Goal: Task Accomplishment & Management: Complete application form

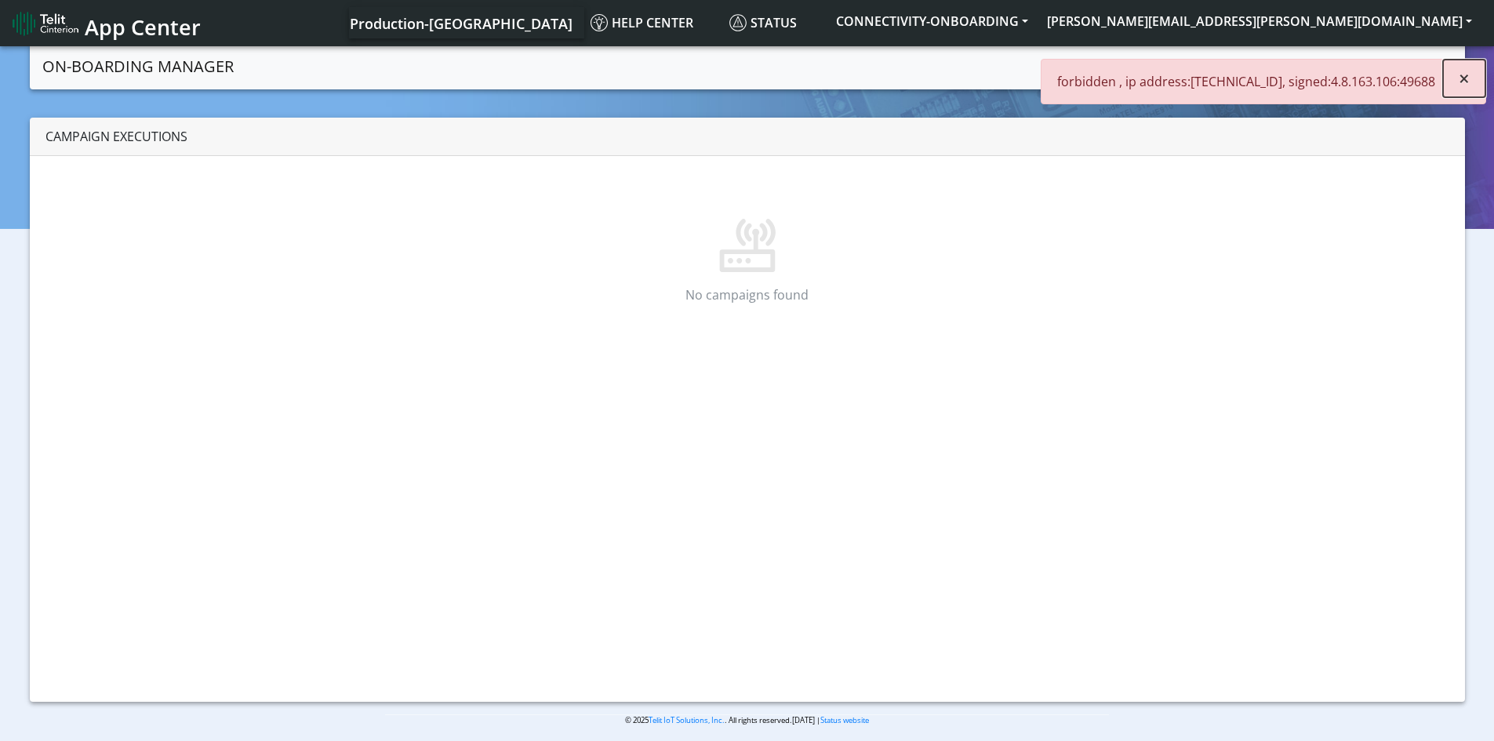
click at [1454, 85] on button "×" at bounding box center [1464, 79] width 42 height 38
click at [1364, 16] on button "[PERSON_NAME][EMAIL_ADDRESS][PERSON_NAME][DOMAIN_NAME]" at bounding box center [1259, 21] width 444 height 28
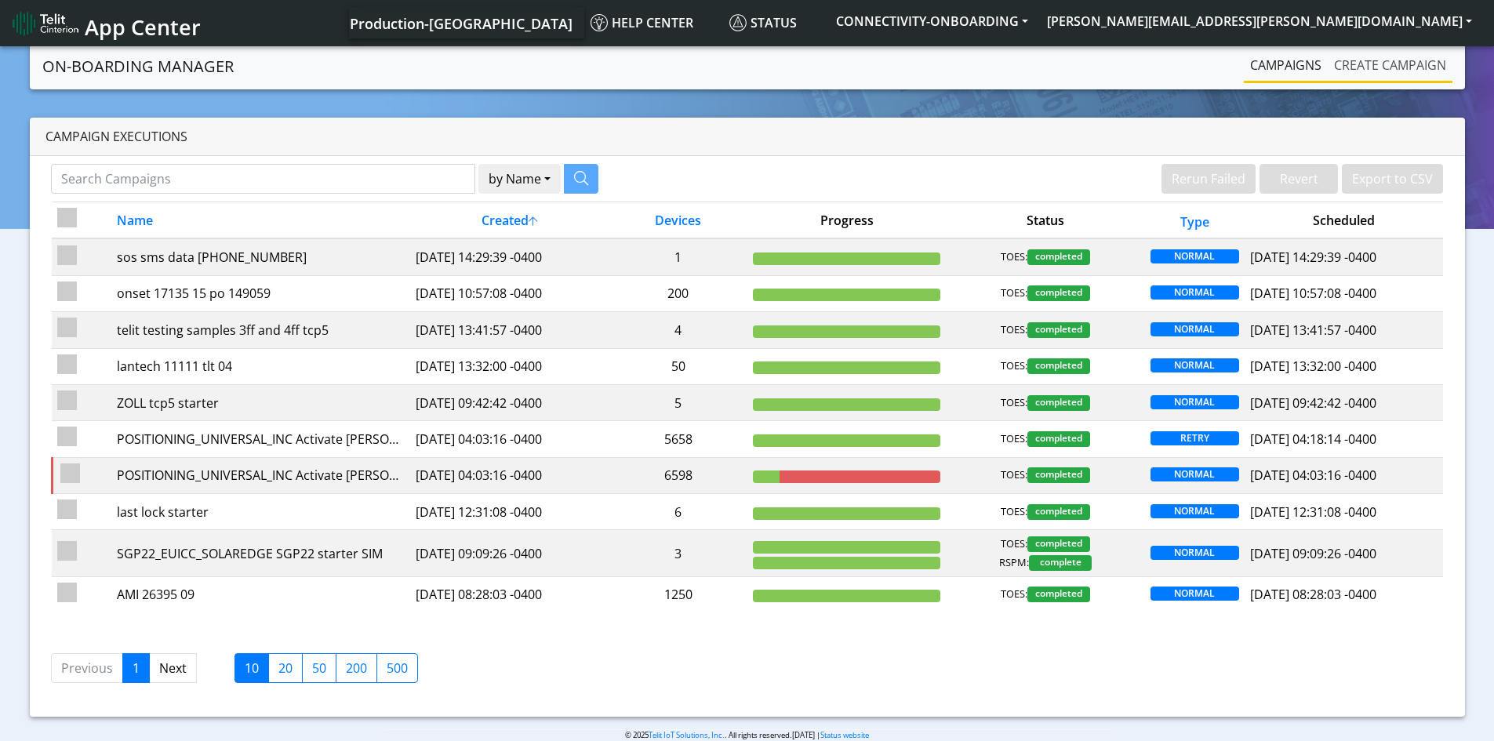
click at [1380, 74] on link "Create campaign" at bounding box center [1390, 64] width 125 height 31
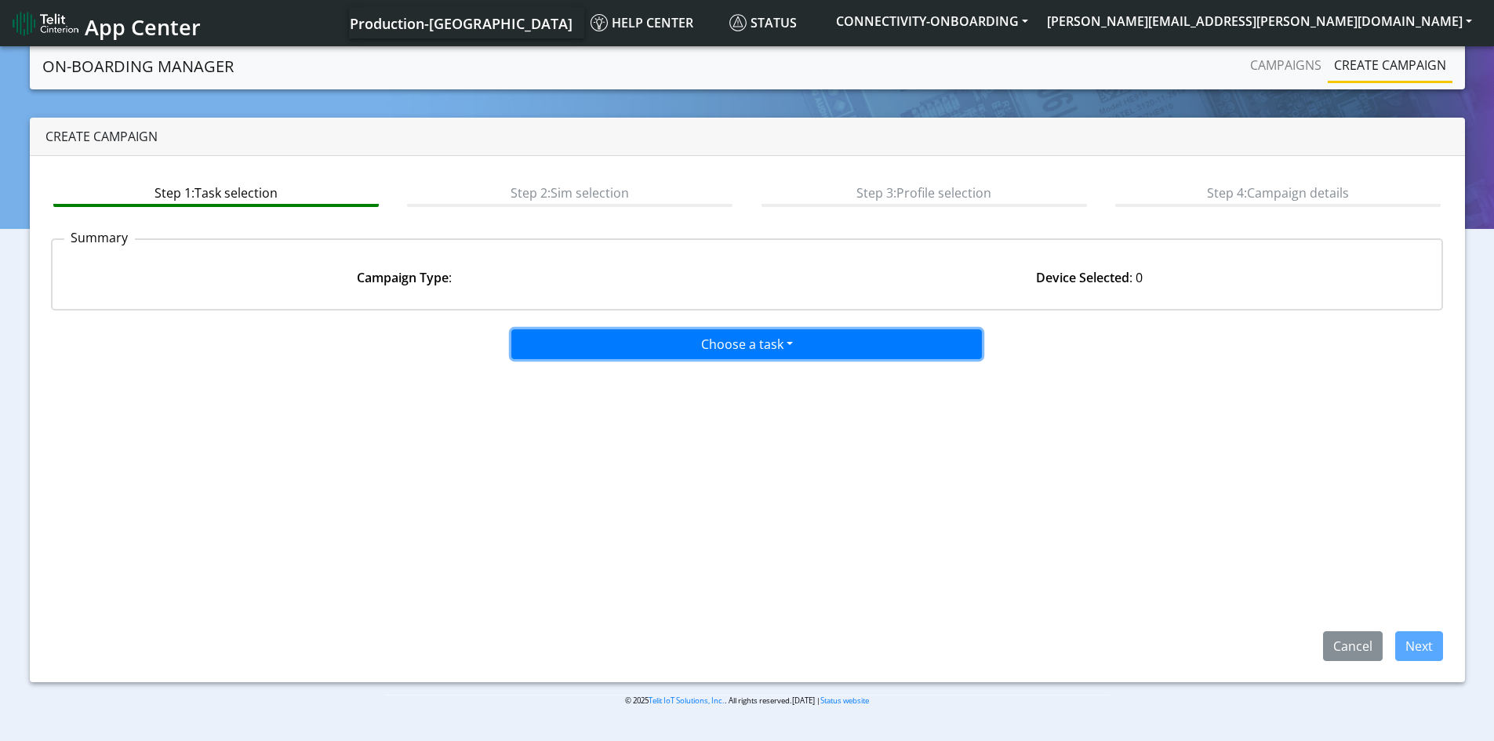
click at [757, 337] on button "Choose a task" at bounding box center [746, 344] width 470 height 30
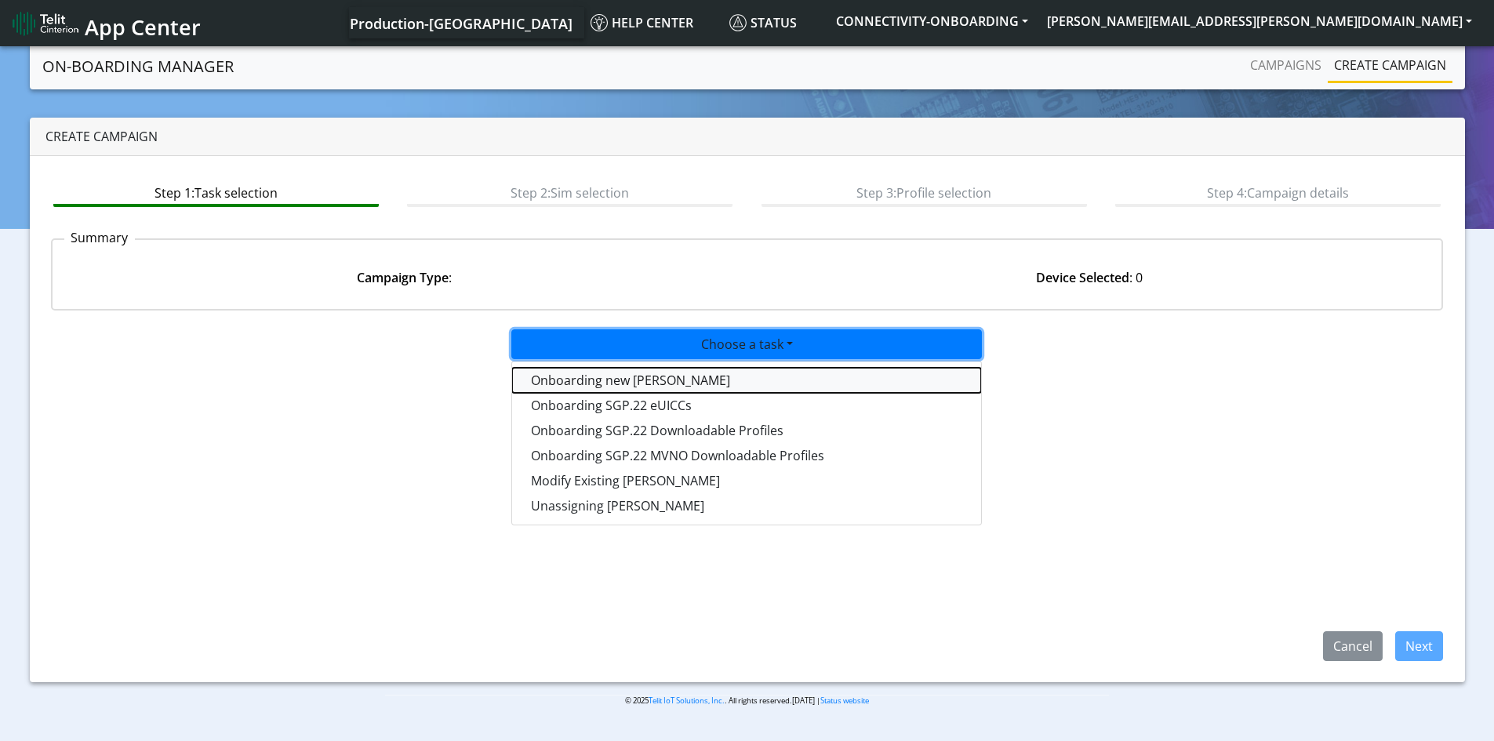
click at [659, 383] on tasktoes-dropdown "Onboarding new [PERSON_NAME]" at bounding box center [746, 380] width 469 height 25
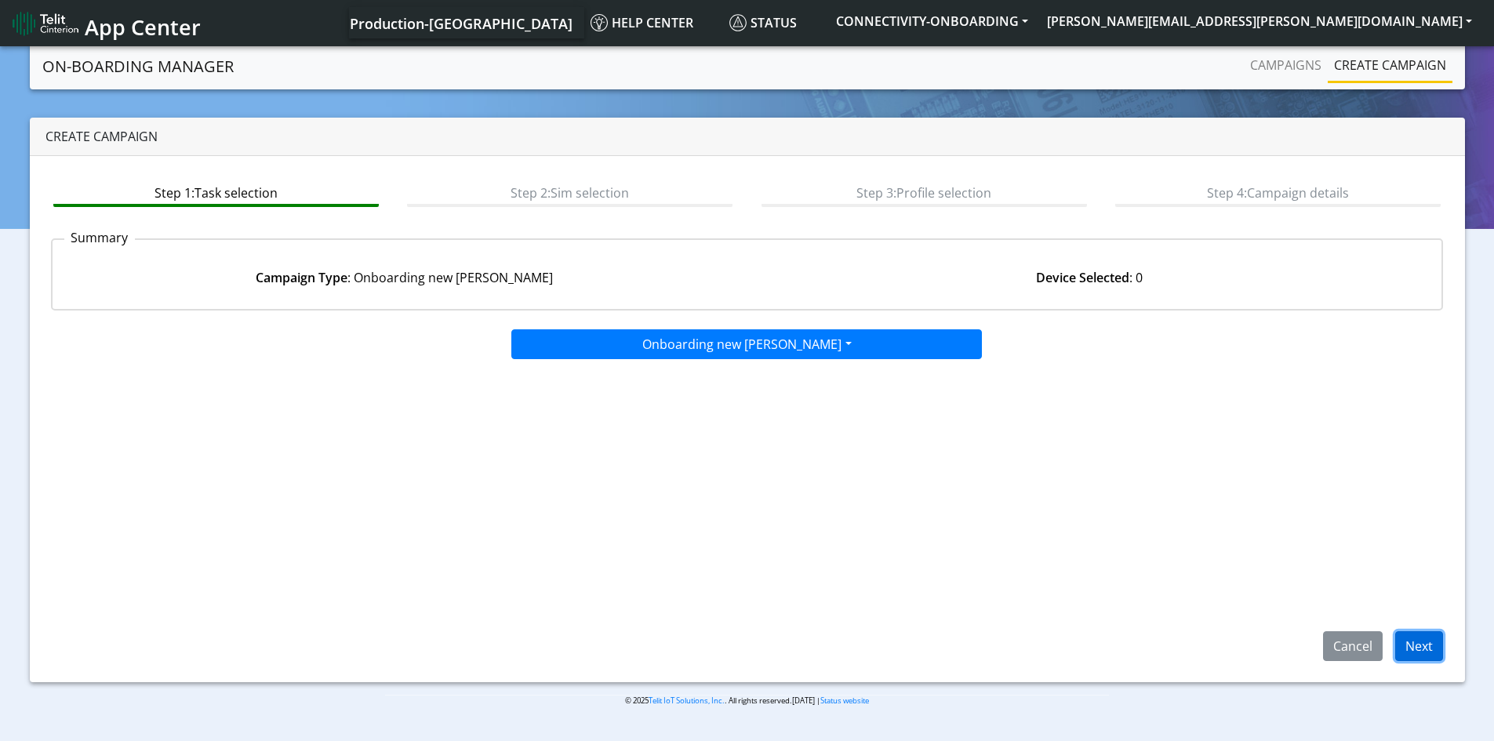
click at [1410, 649] on button "Next" at bounding box center [1419, 646] width 48 height 30
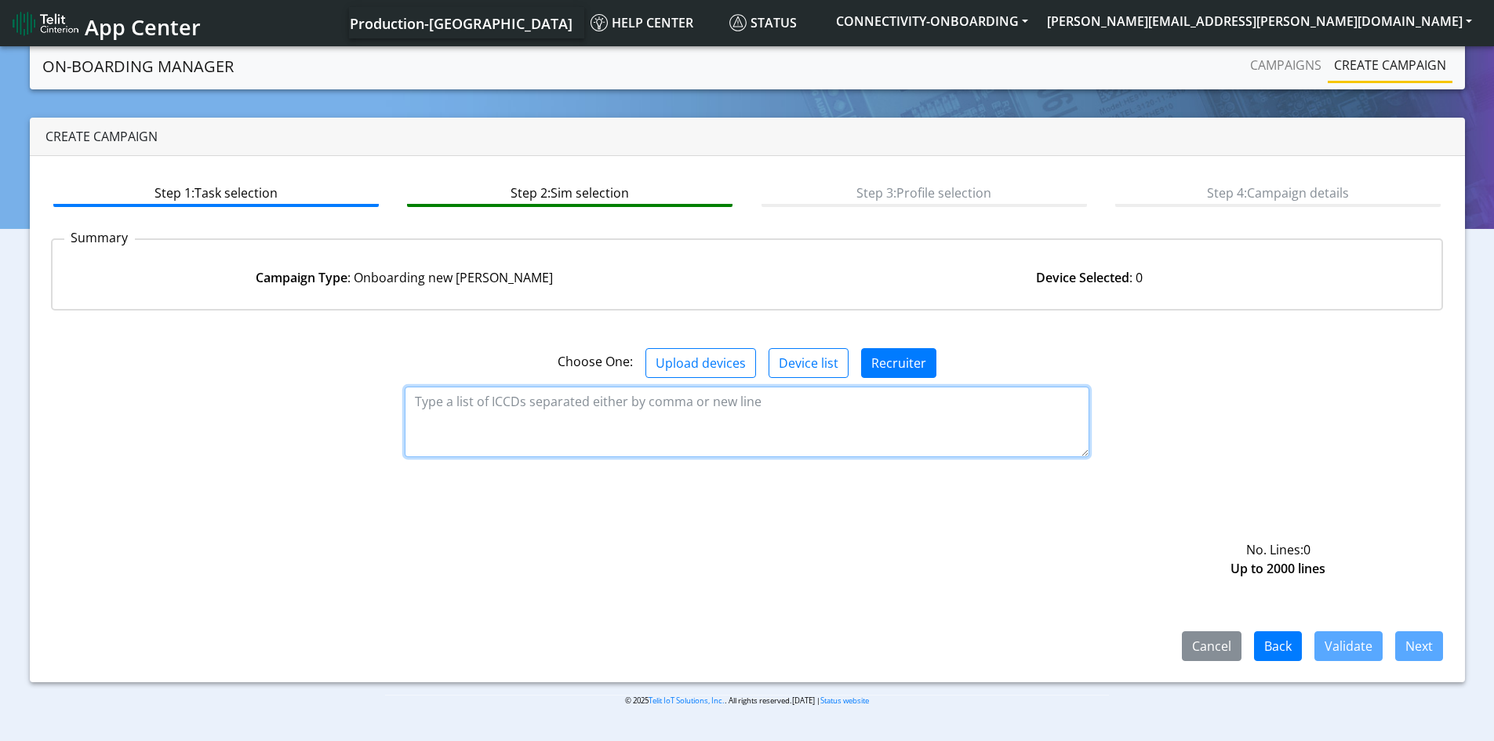
click at [616, 406] on textarea at bounding box center [747, 422] width 685 height 71
paste textarea "89358151000025923015 89358151000025923023 89358151000025923031"
type textarea "89358151000025923015 89358151000025923023 89358151000025923031"
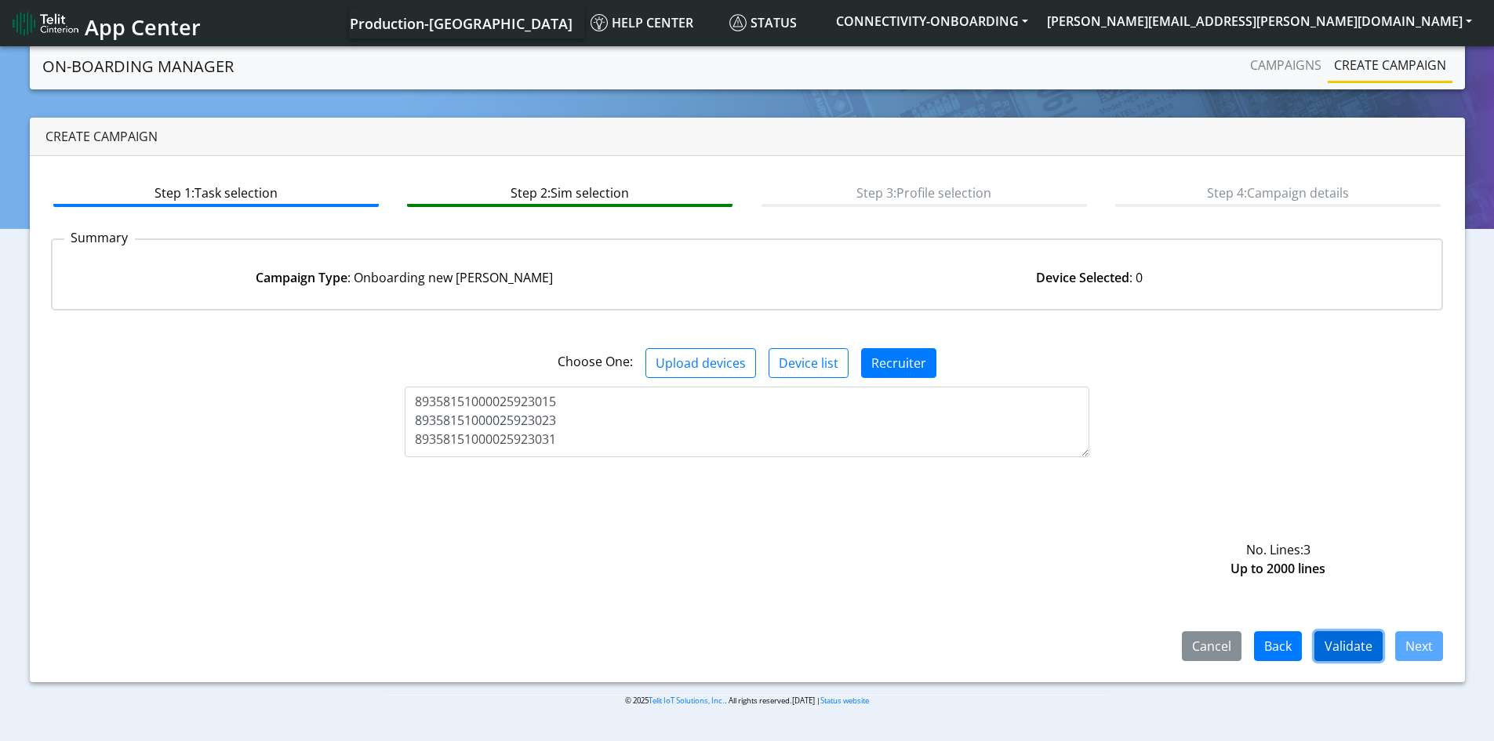
click at [1350, 644] on button "Validate" at bounding box center [1348, 646] width 68 height 30
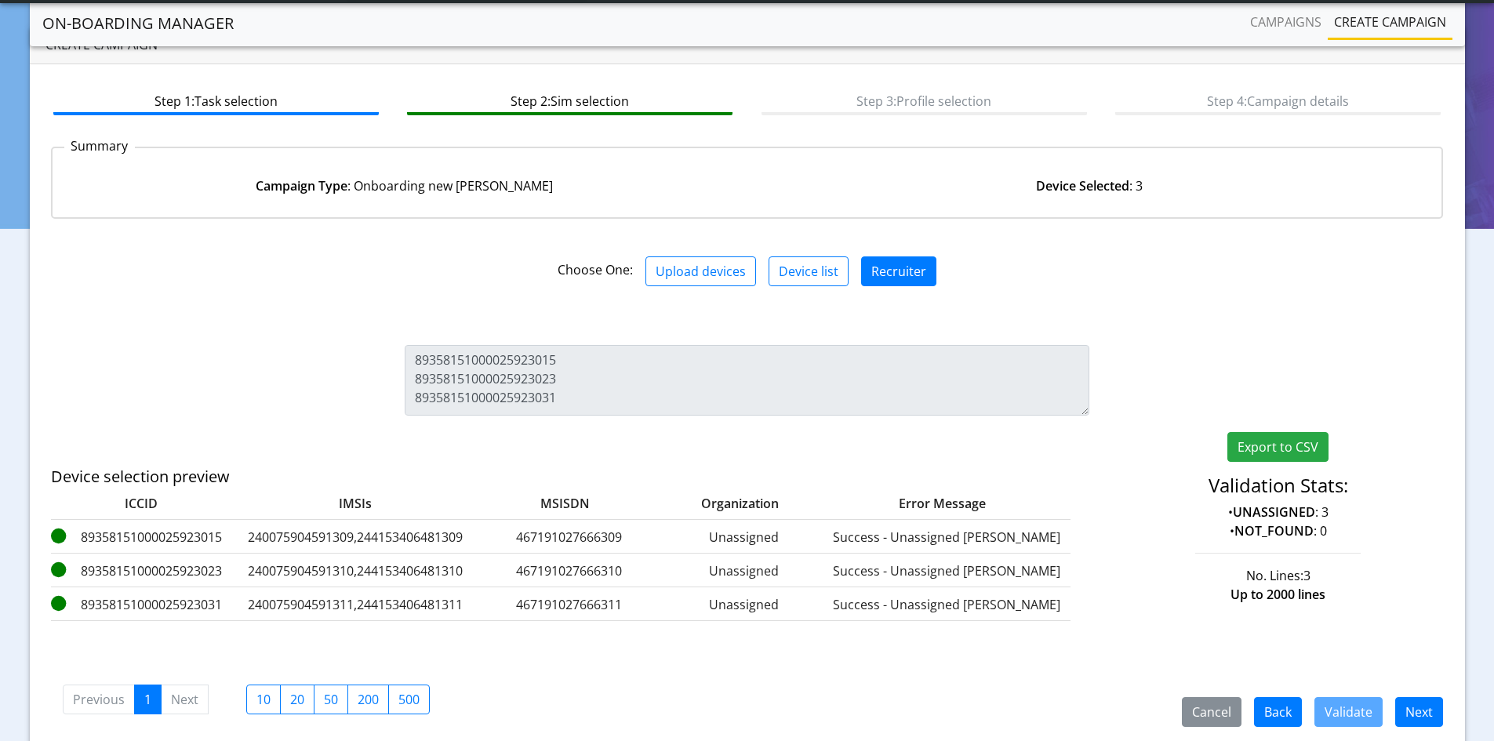
scroll to position [105, 0]
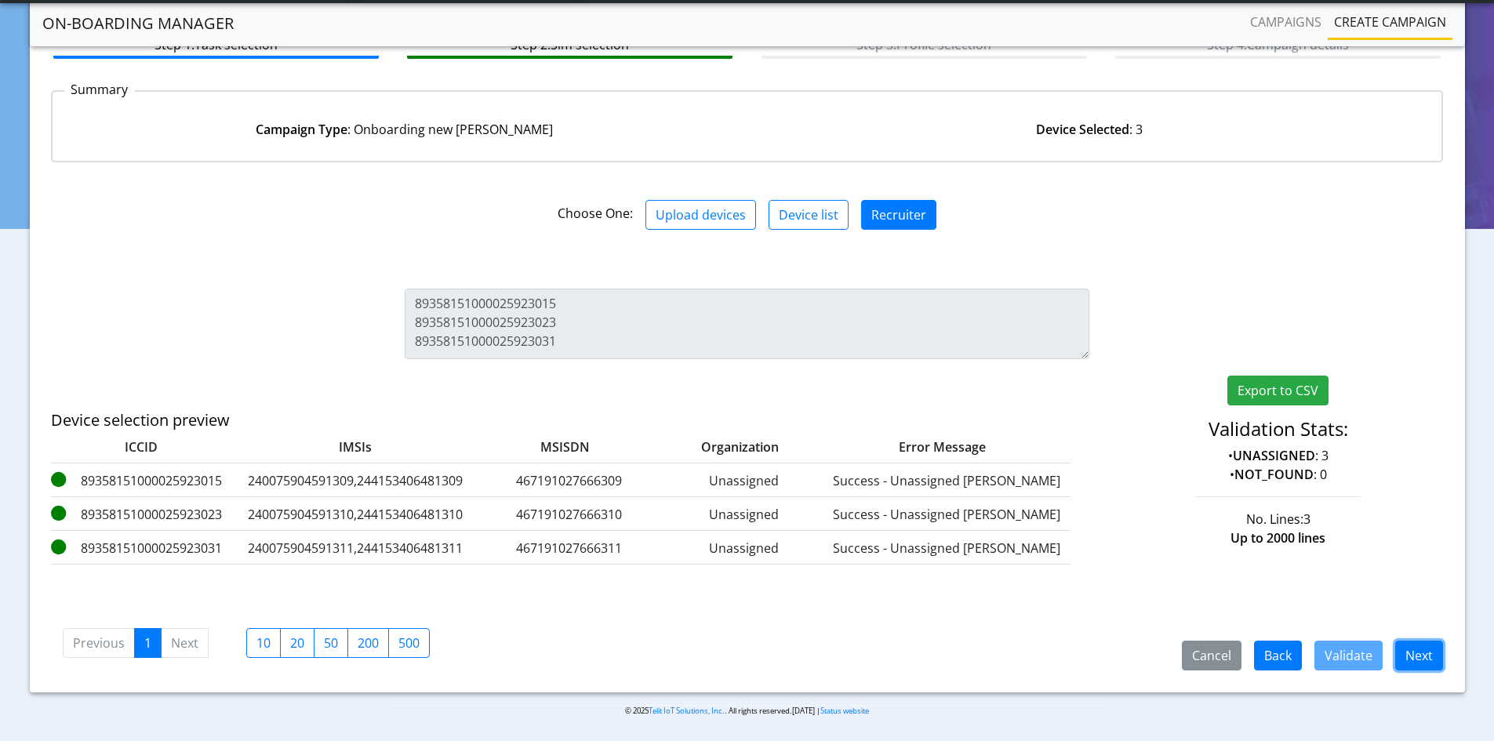
click at [1430, 652] on button "Next" at bounding box center [1419, 656] width 48 height 30
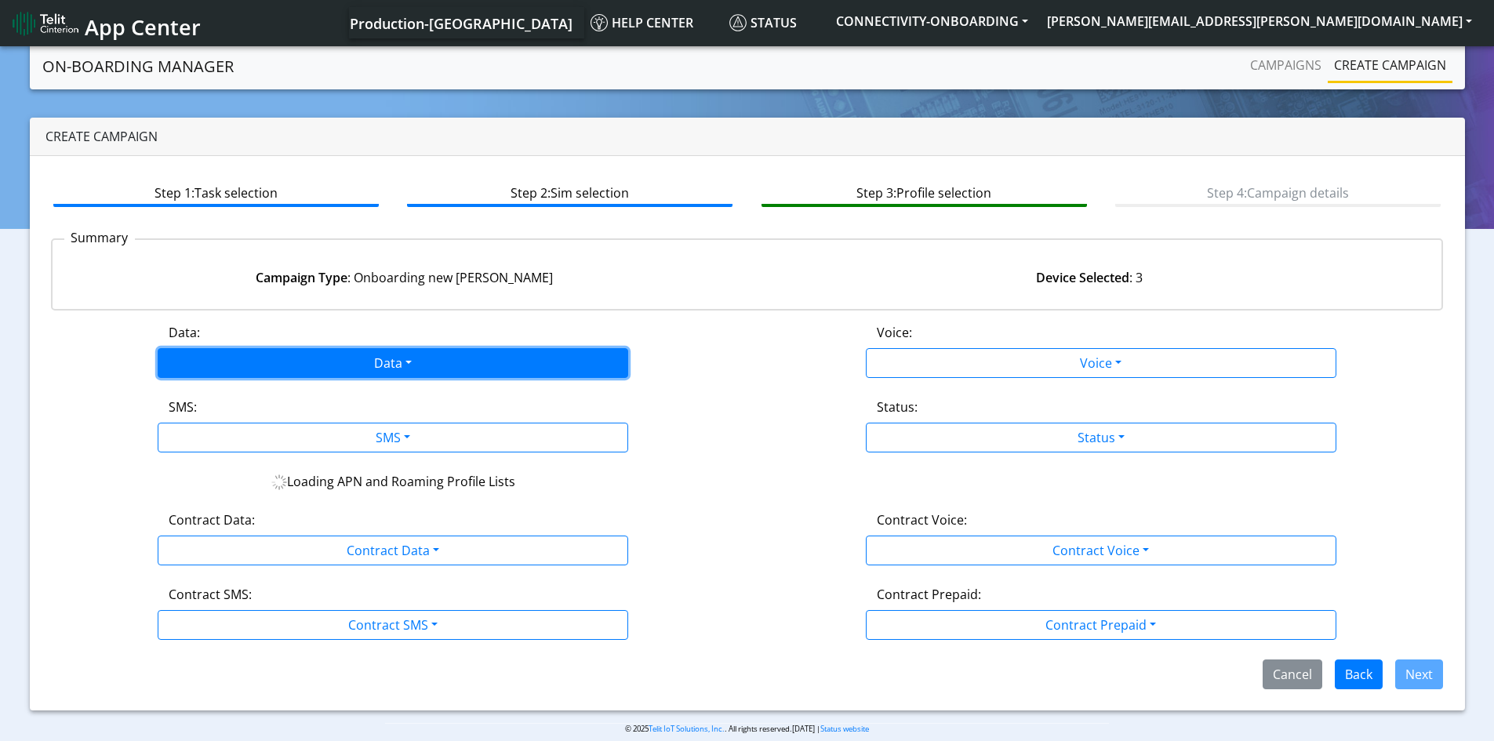
click at [444, 366] on button "Data" at bounding box center [393, 363] width 470 height 30
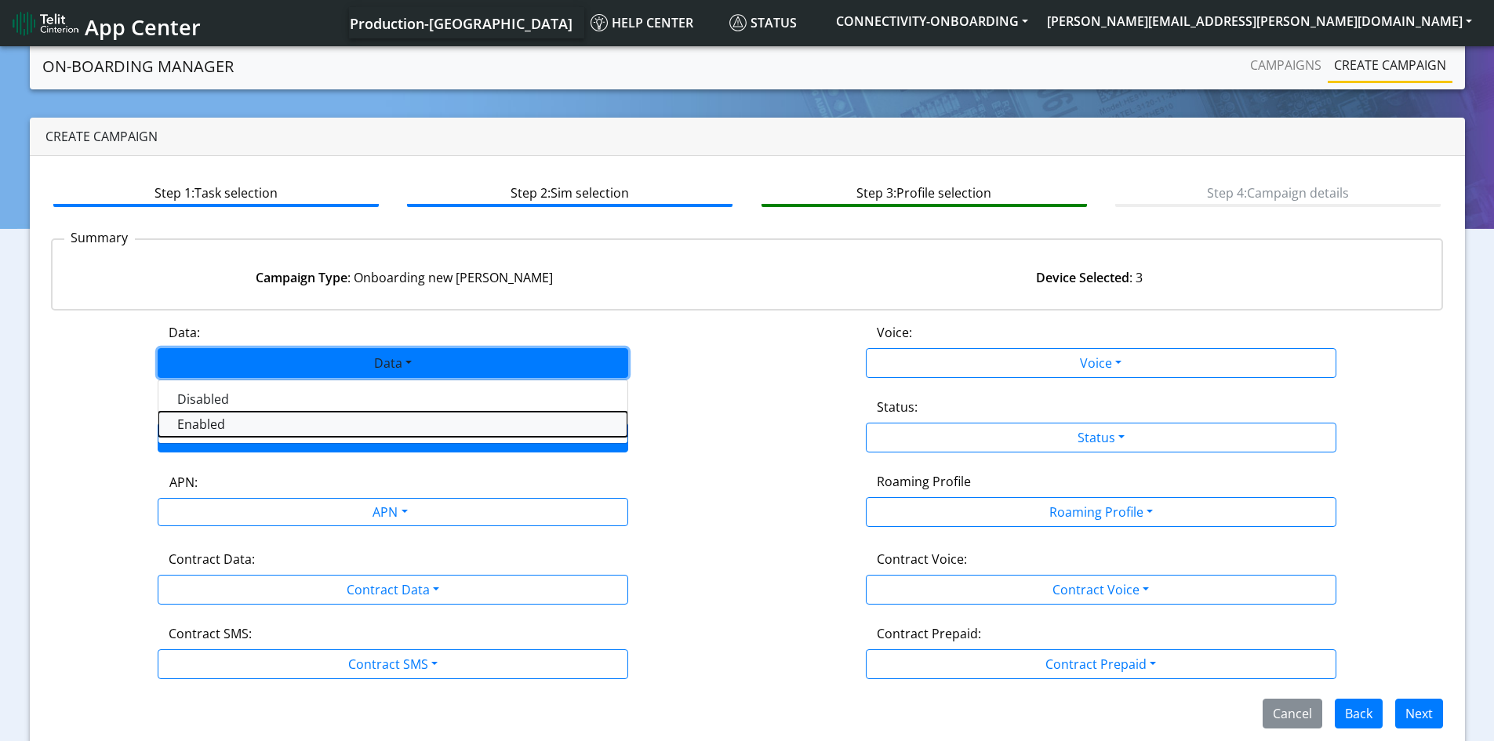
drag, startPoint x: 281, startPoint y: 424, endPoint x: 406, endPoint y: 439, distance: 126.3
click at [284, 425] on button "Enabled" at bounding box center [392, 424] width 469 height 25
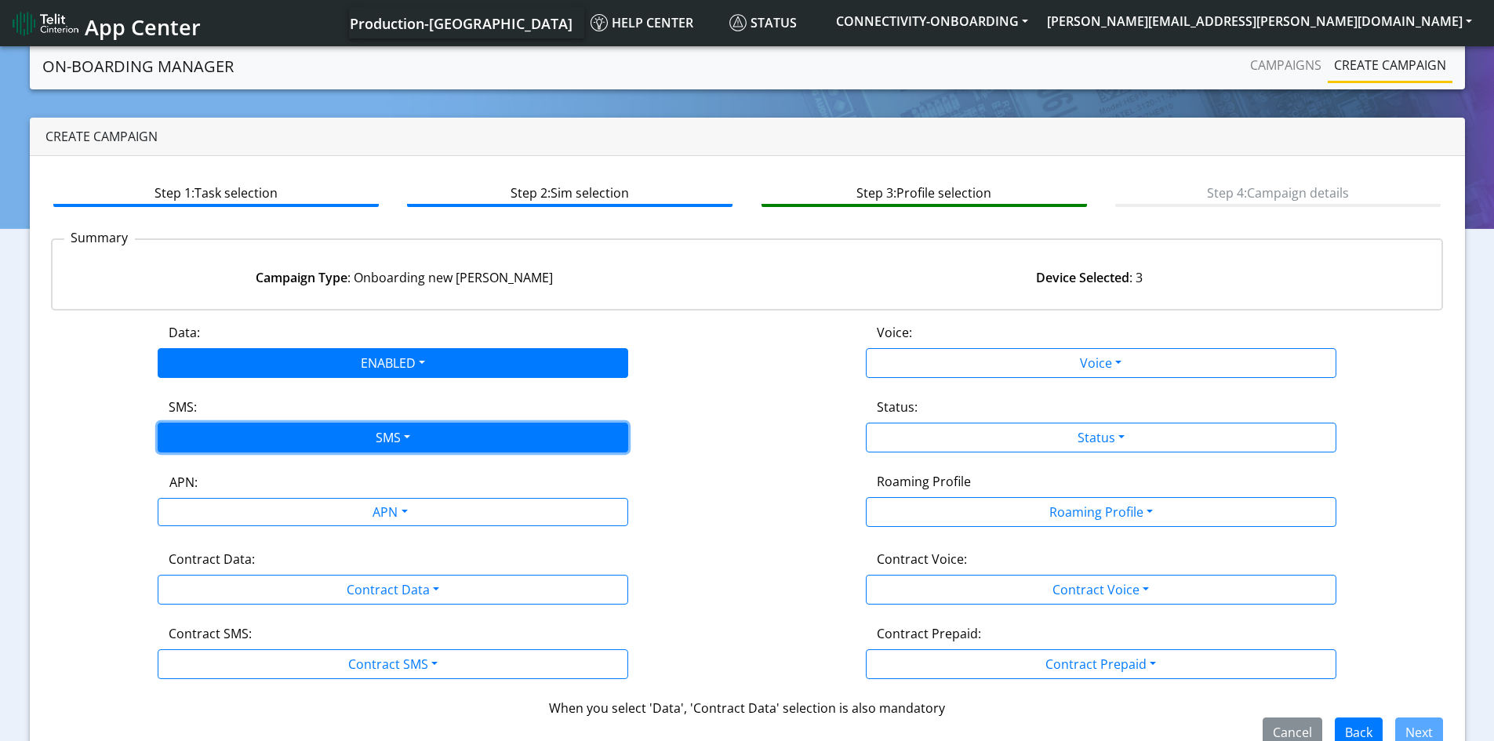
click at [425, 444] on button "SMS" at bounding box center [393, 438] width 470 height 30
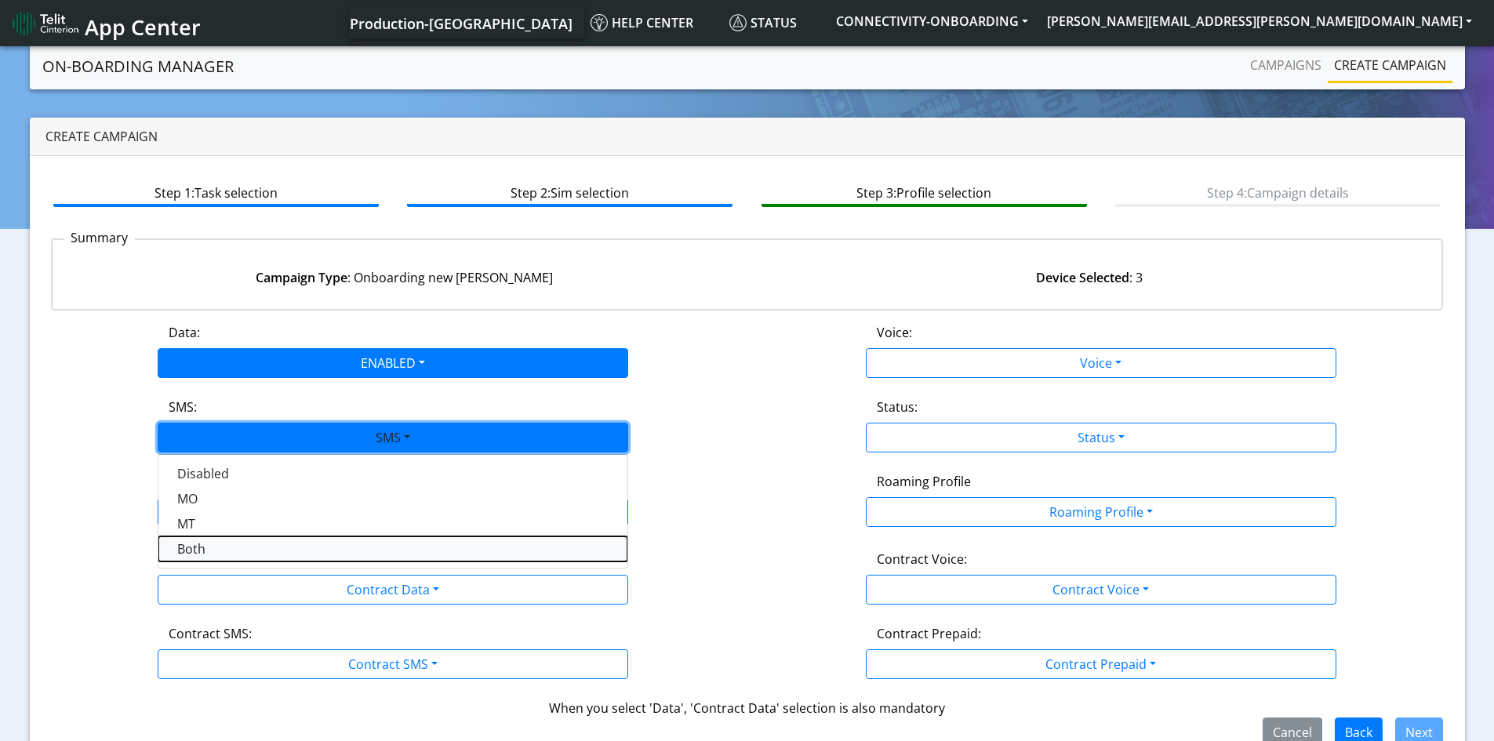
click at [242, 548] on button "Both" at bounding box center [392, 548] width 469 height 25
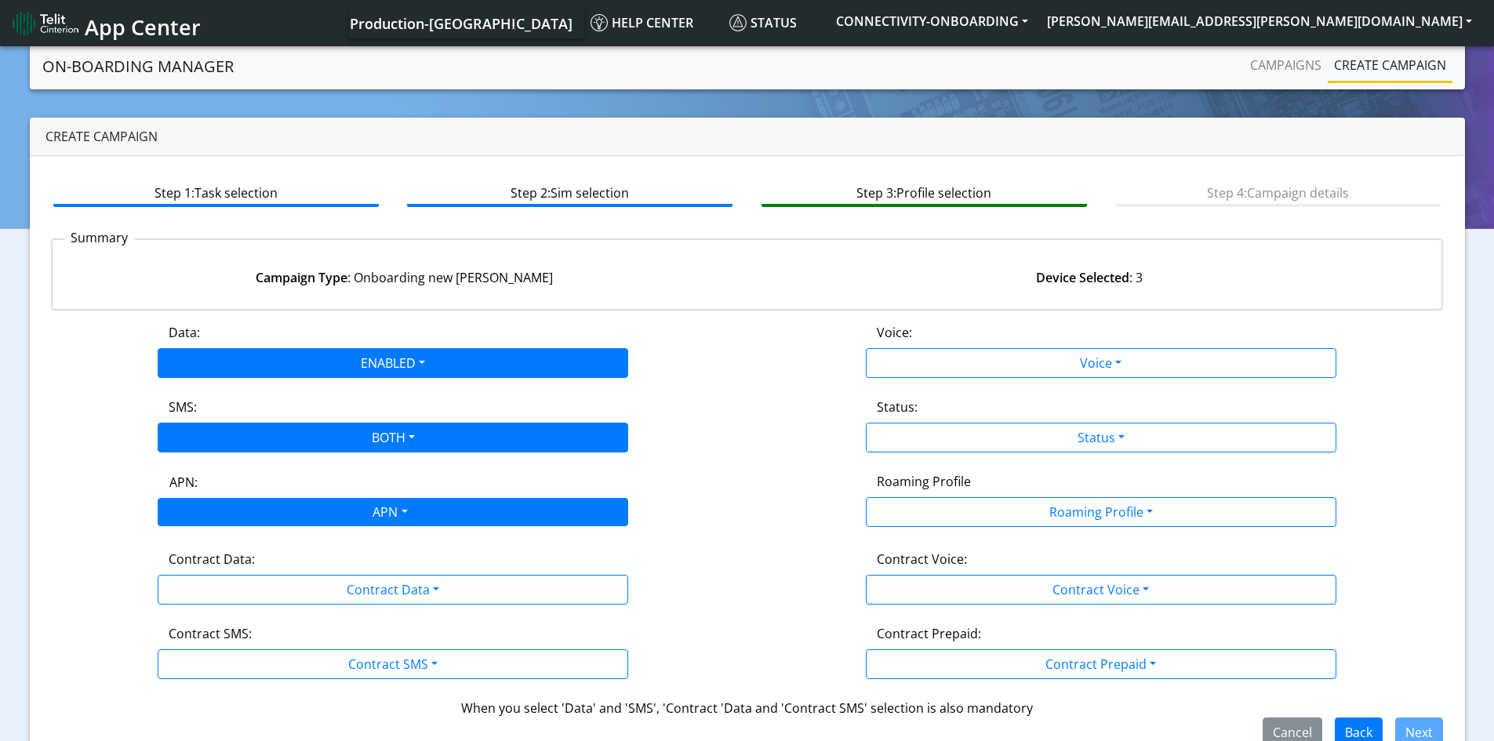
click at [448, 510] on div "APN" at bounding box center [388, 514] width 497 height 31
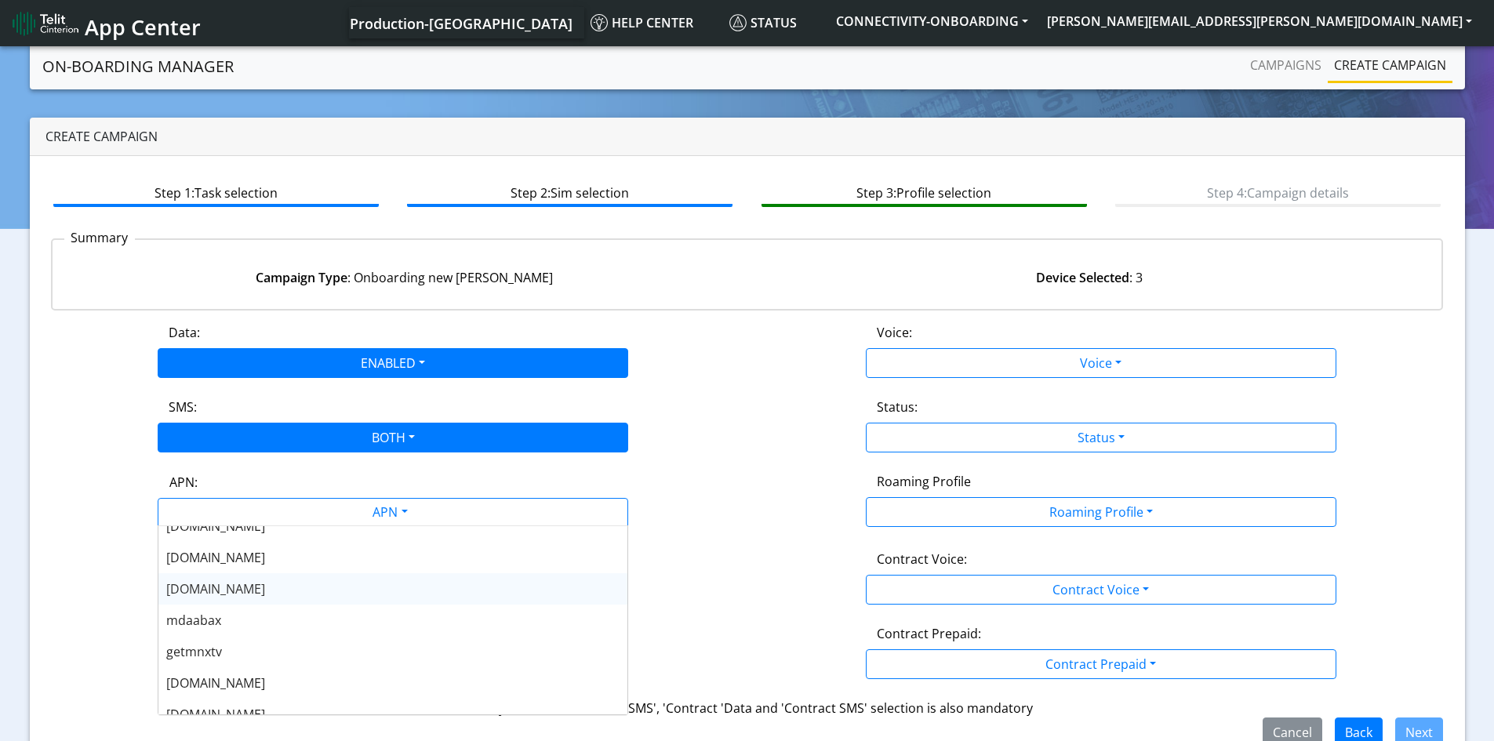
scroll to position [314, 0]
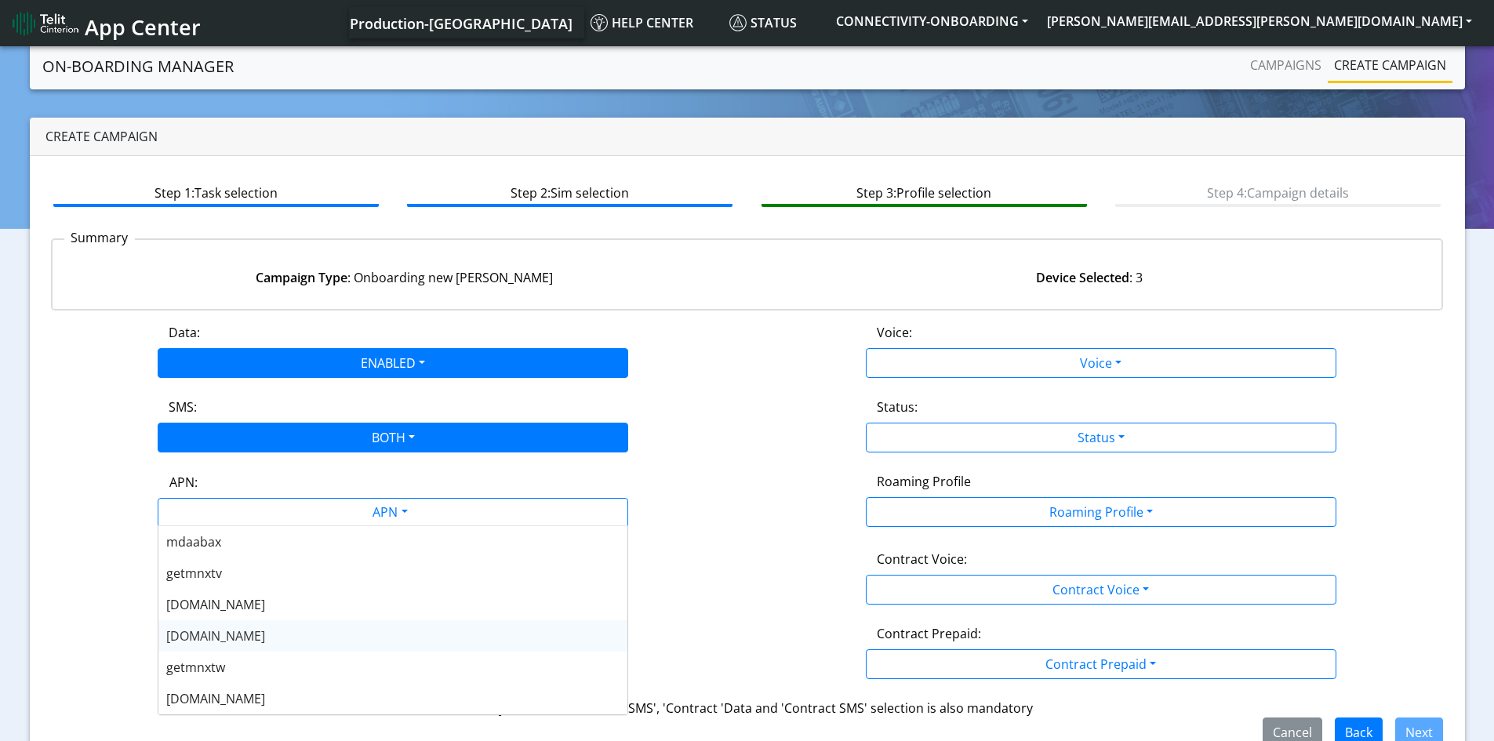
click at [258, 634] on div "[DOMAIN_NAME]" at bounding box center [392, 635] width 469 height 31
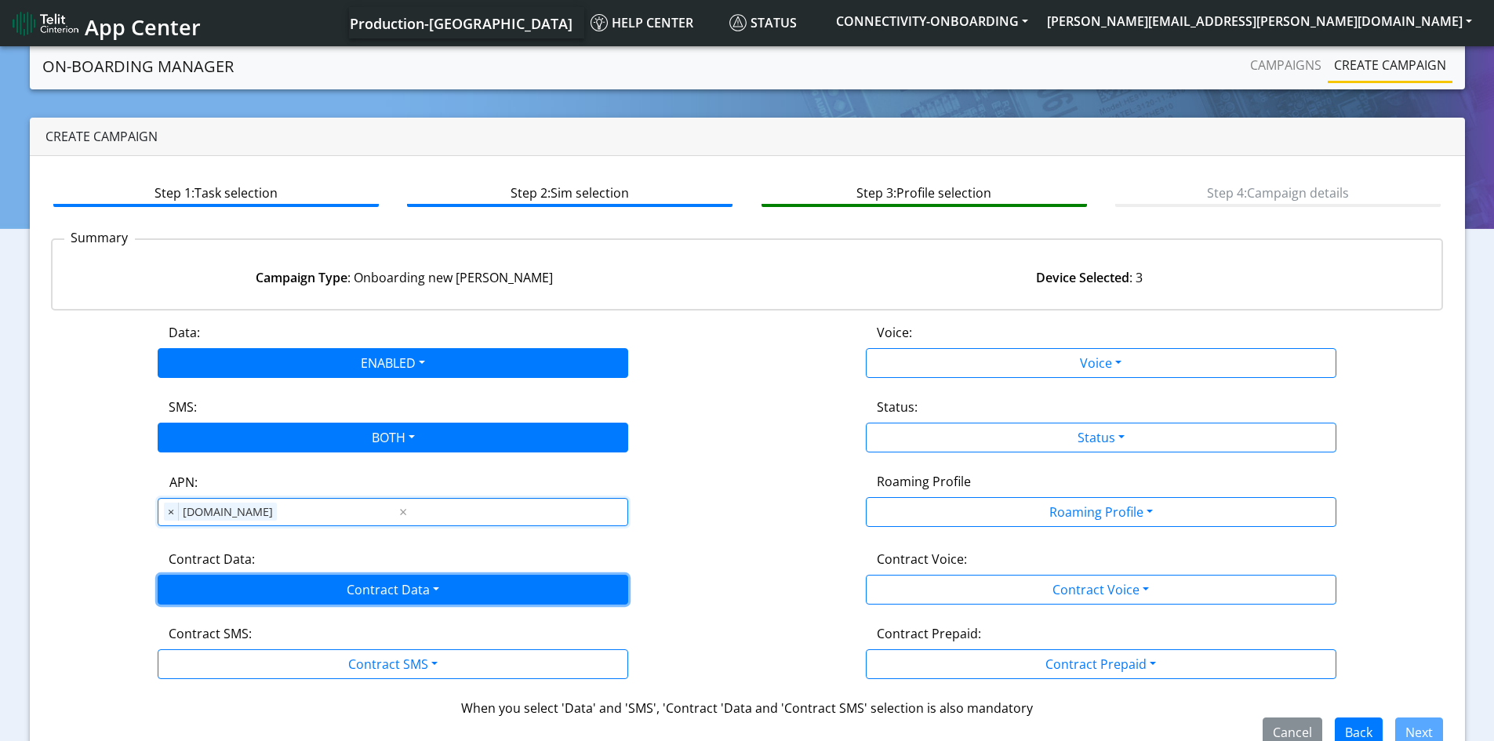
click at [427, 587] on button "Contract Data" at bounding box center [393, 590] width 470 height 30
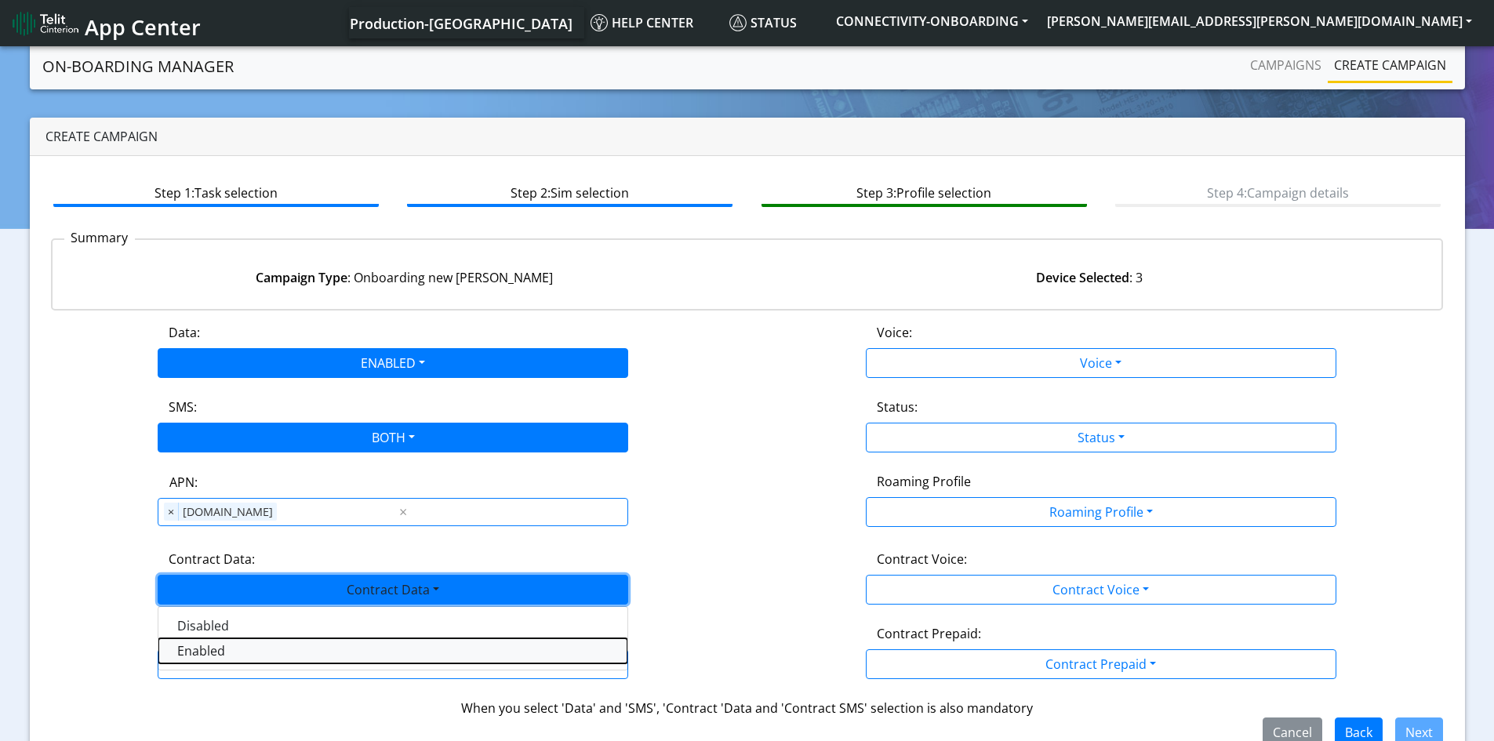
click at [293, 640] on Dataenabled-dropdown "Enabled" at bounding box center [392, 650] width 469 height 25
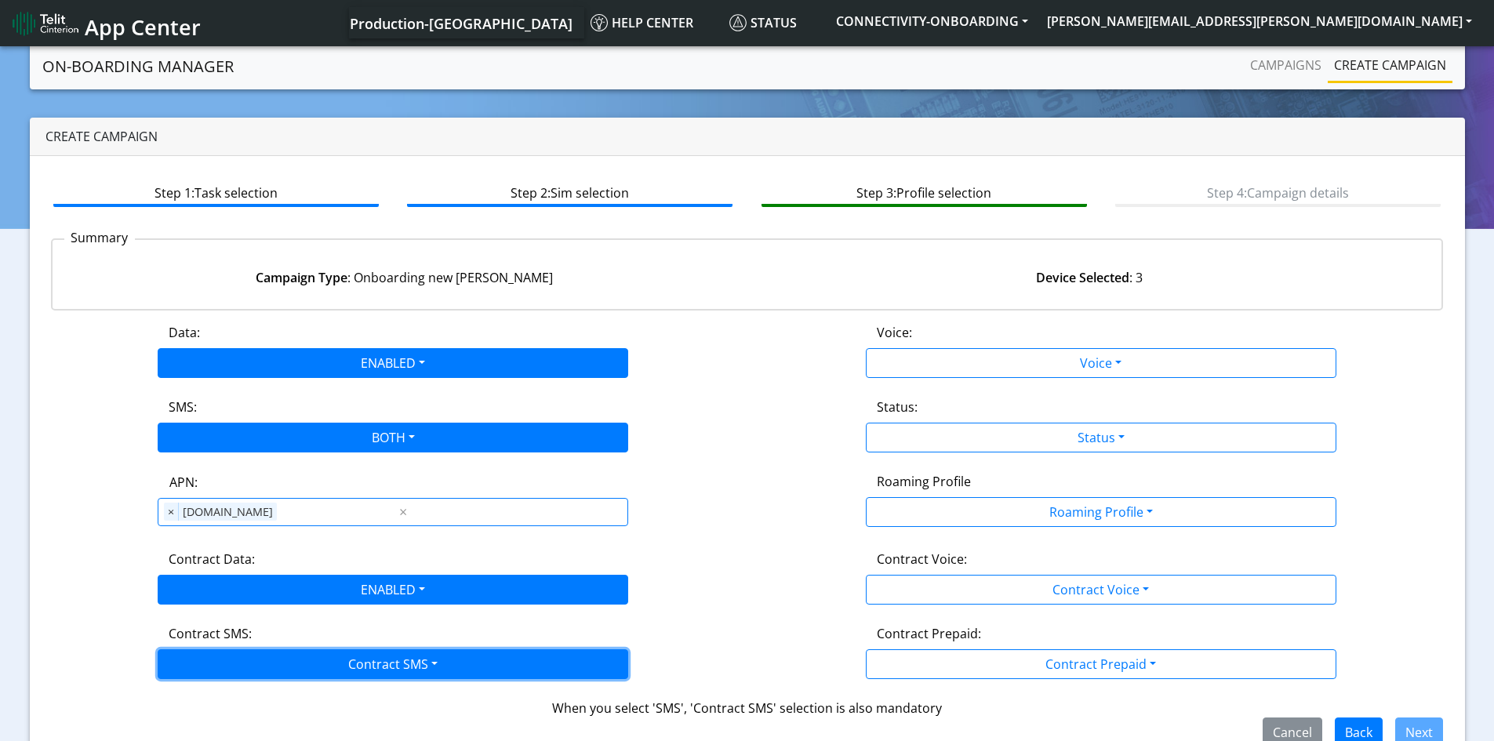
click at [388, 664] on button "Contract SMS" at bounding box center [393, 664] width 470 height 30
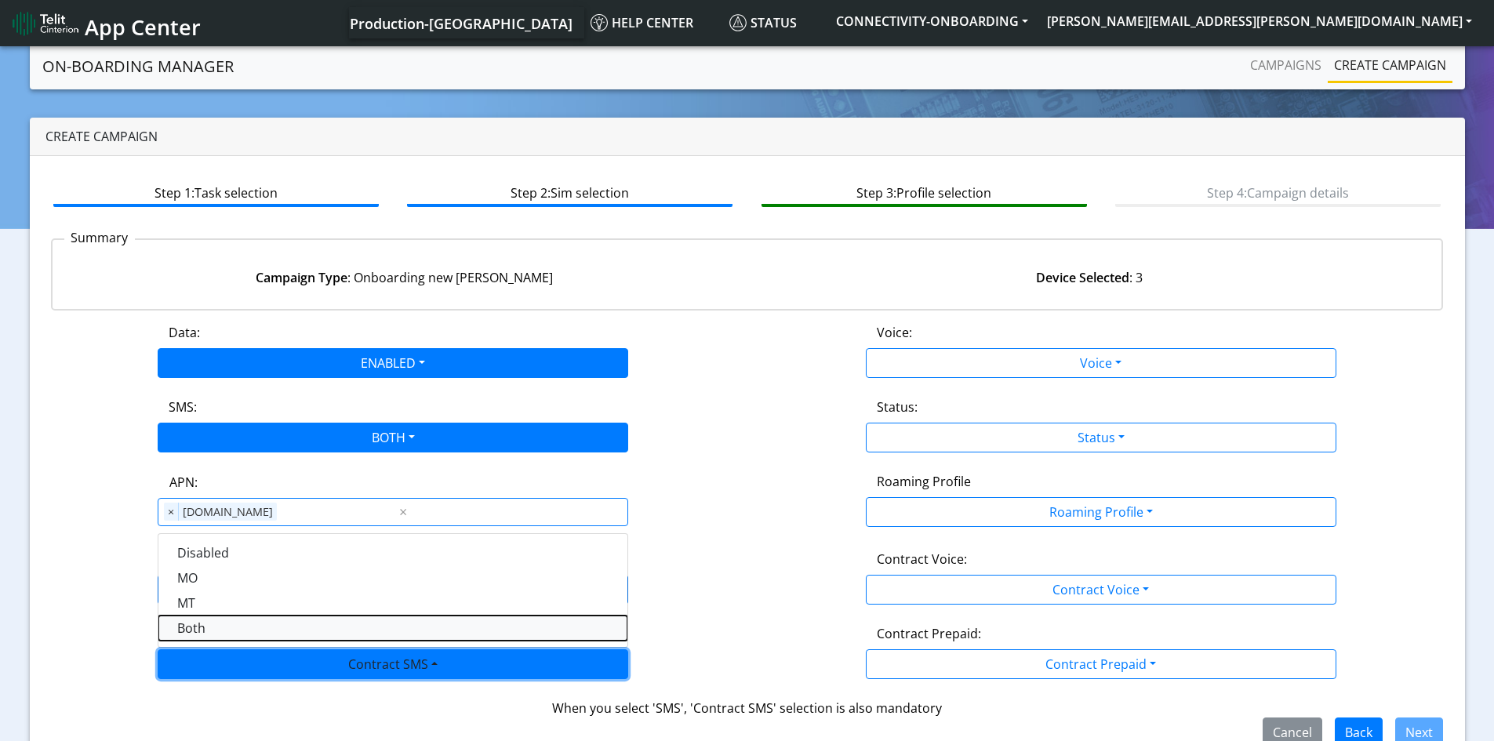
click at [218, 620] on SMSboth-dropdown "Both" at bounding box center [392, 628] width 469 height 25
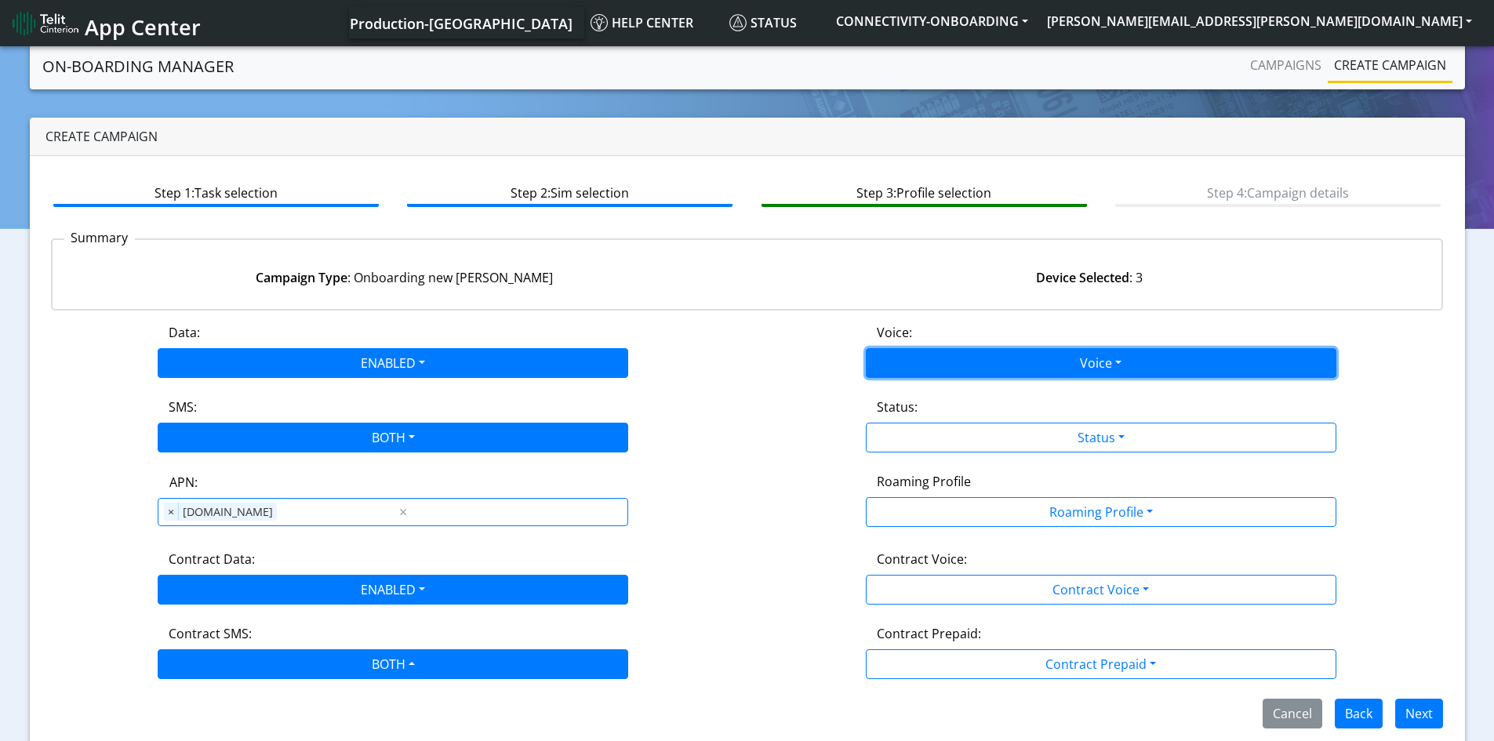
click at [1084, 369] on button "Voice" at bounding box center [1101, 363] width 470 height 30
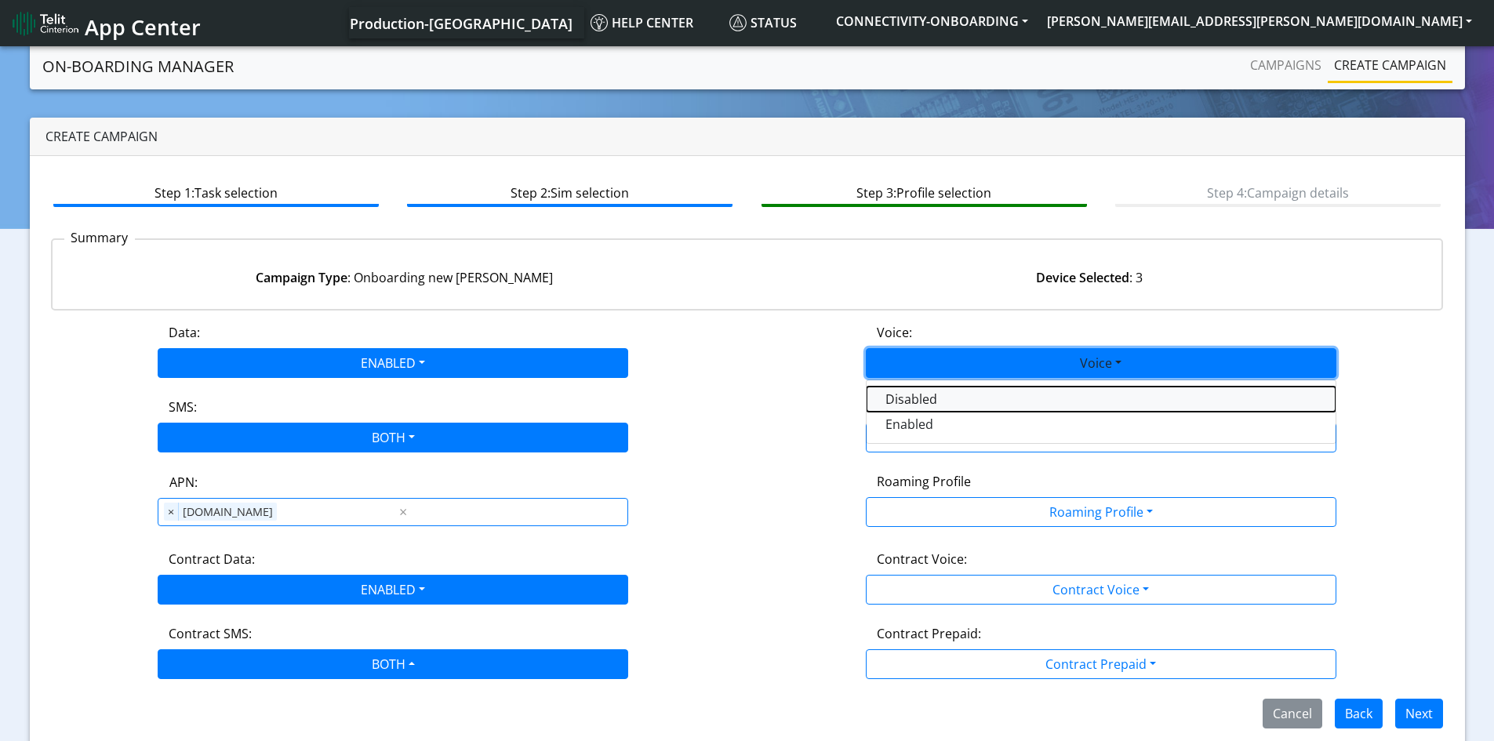
click at [1006, 400] on button "Disabled" at bounding box center [1100, 399] width 469 height 25
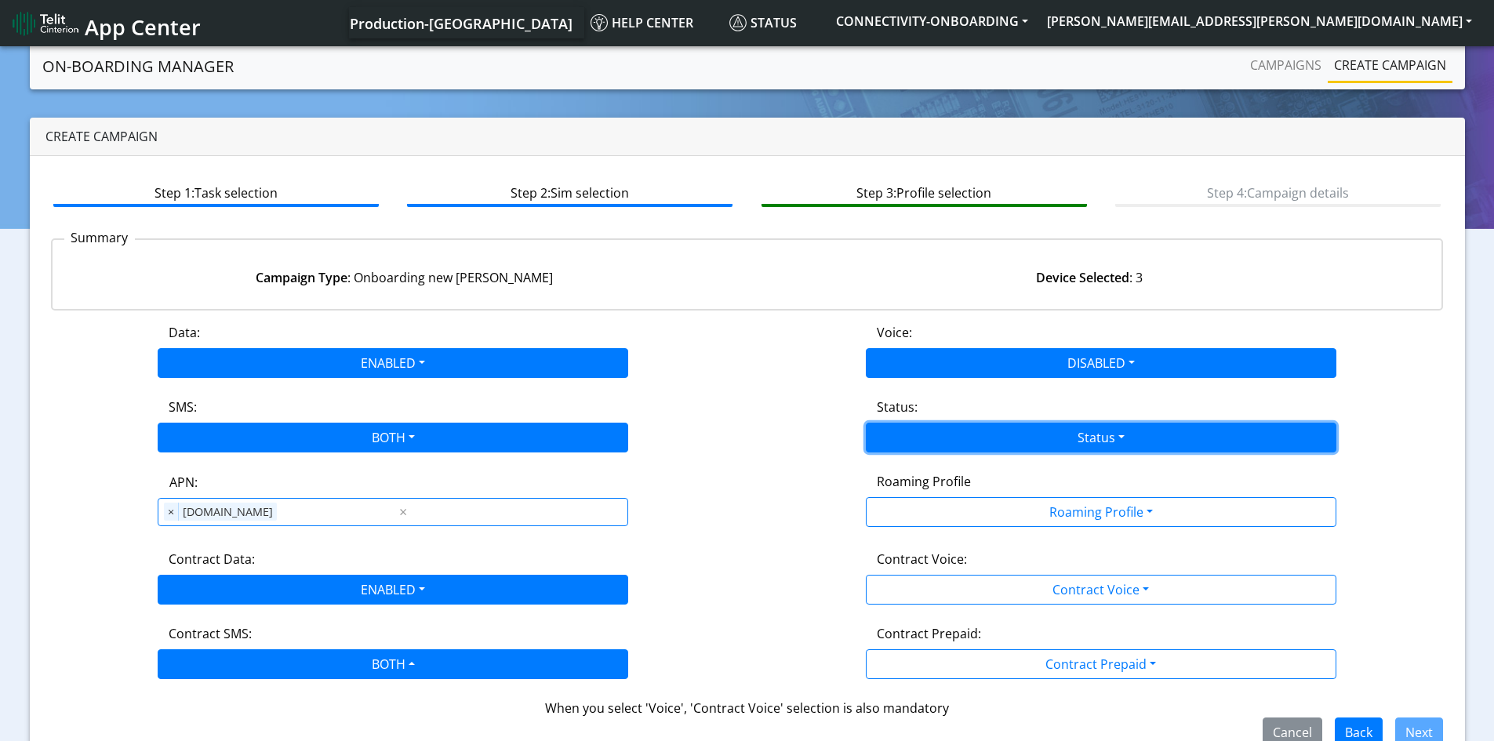
click at [1083, 441] on button "Status" at bounding box center [1101, 438] width 470 height 30
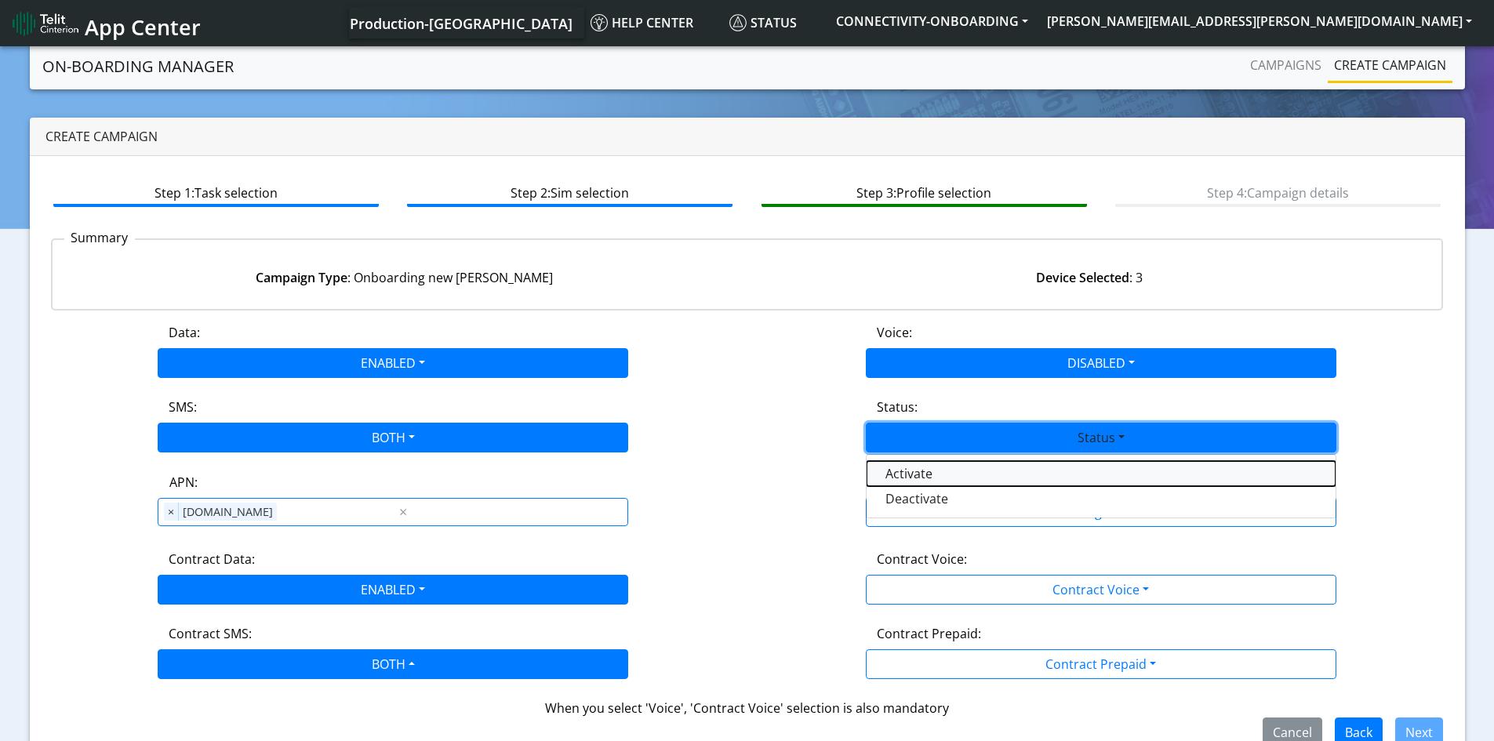
click at [952, 471] on button "Activate" at bounding box center [1100, 473] width 469 height 25
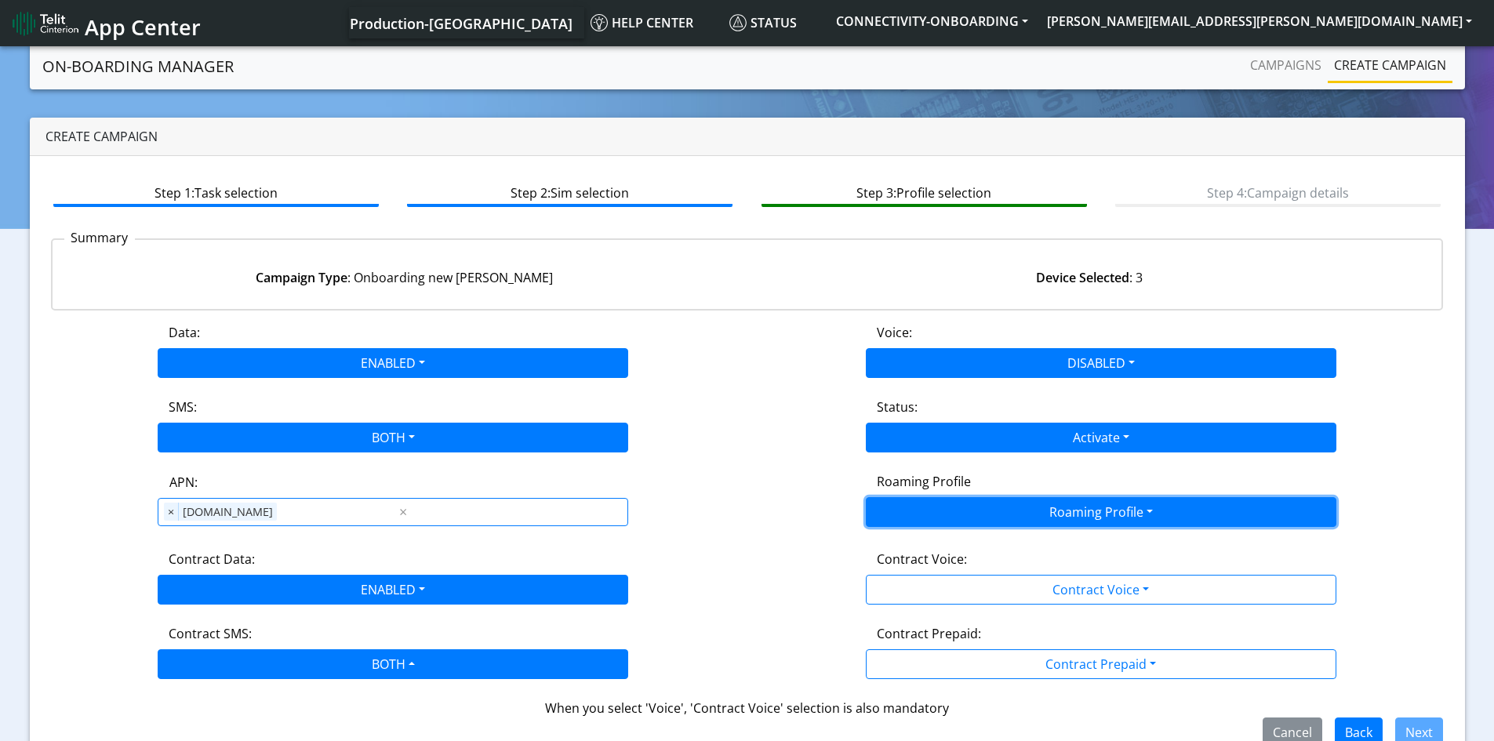
click at [1046, 518] on button "Roaming Profile" at bounding box center [1101, 512] width 470 height 30
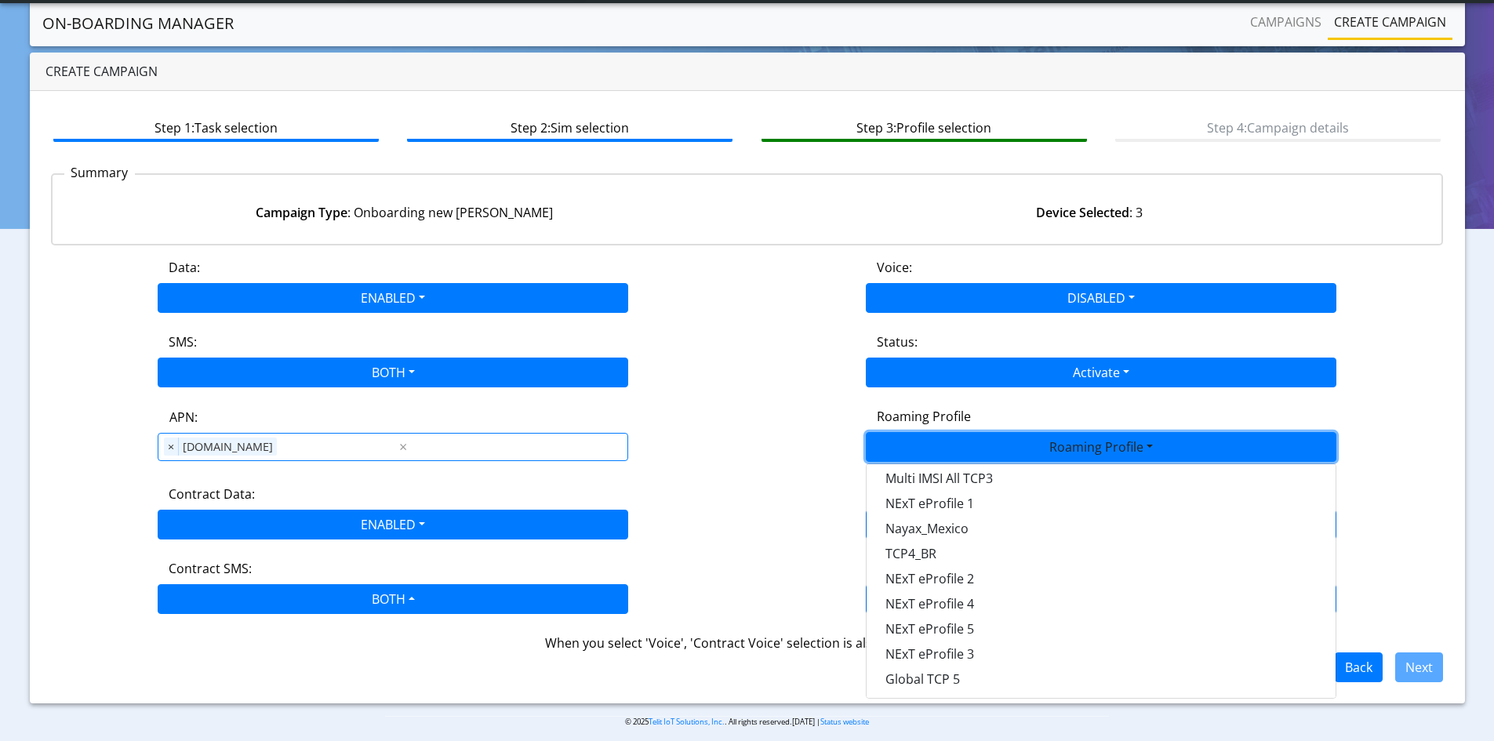
scroll to position [33, 0]
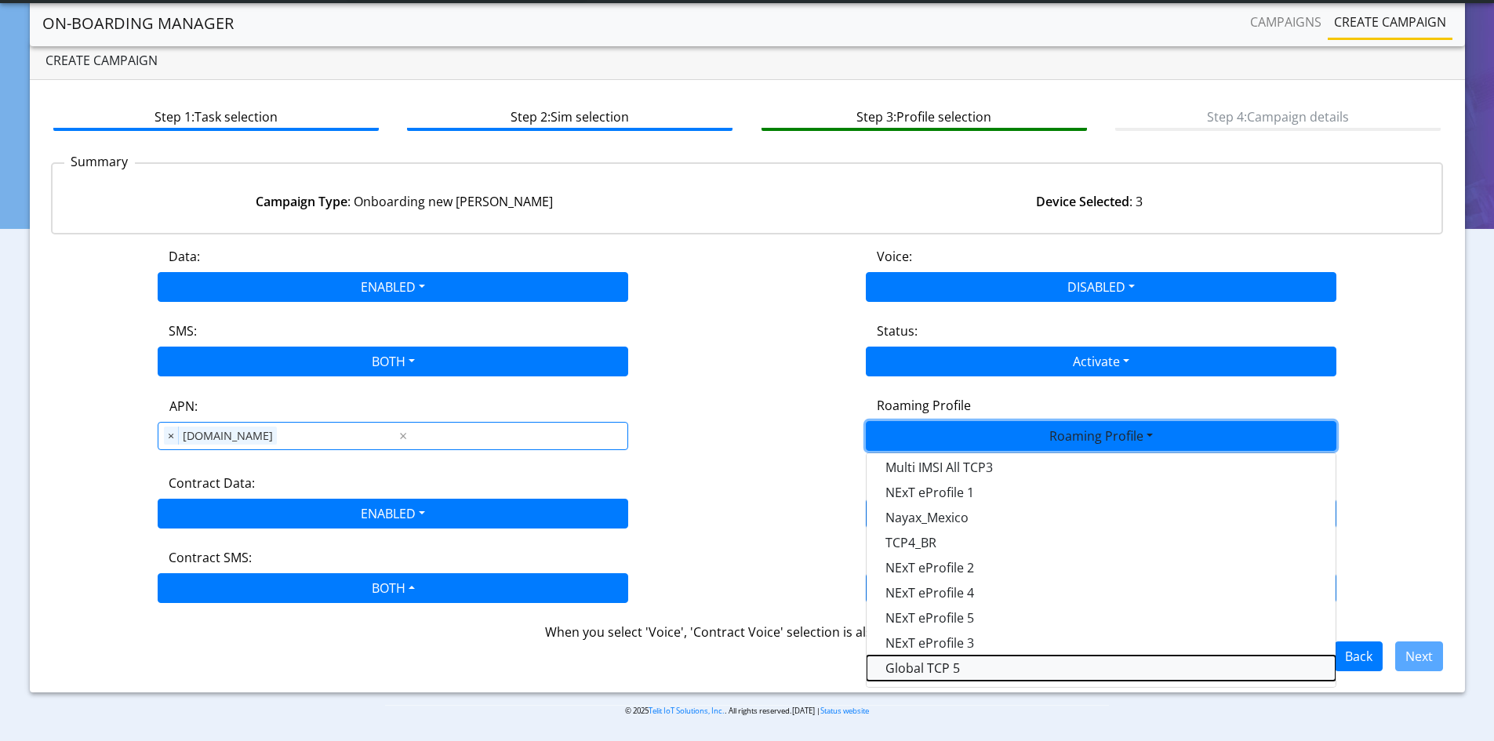
click at [921, 671] on Profile-dropdown "Global TCP 5" at bounding box center [1100, 668] width 469 height 25
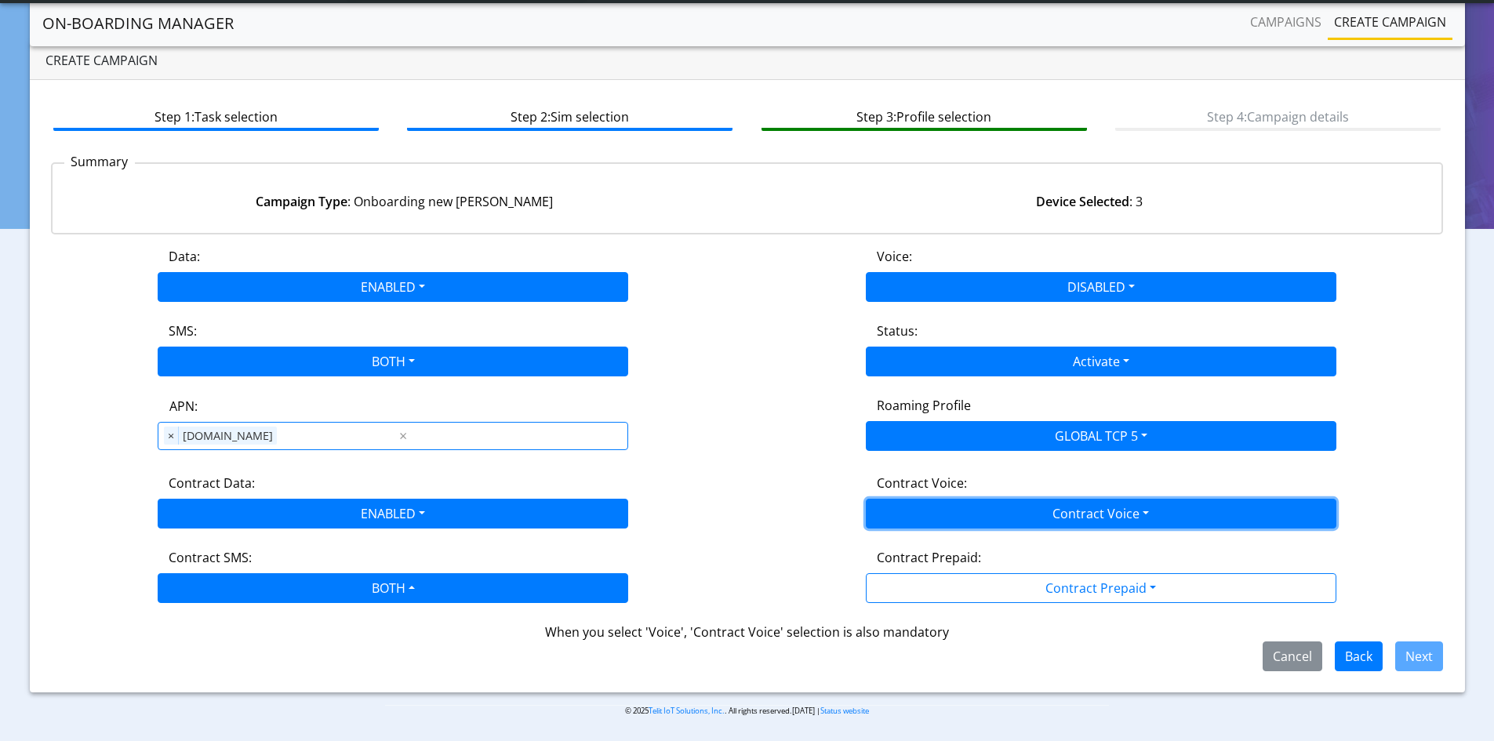
click at [1102, 510] on button "Contract Voice" at bounding box center [1101, 514] width 470 height 30
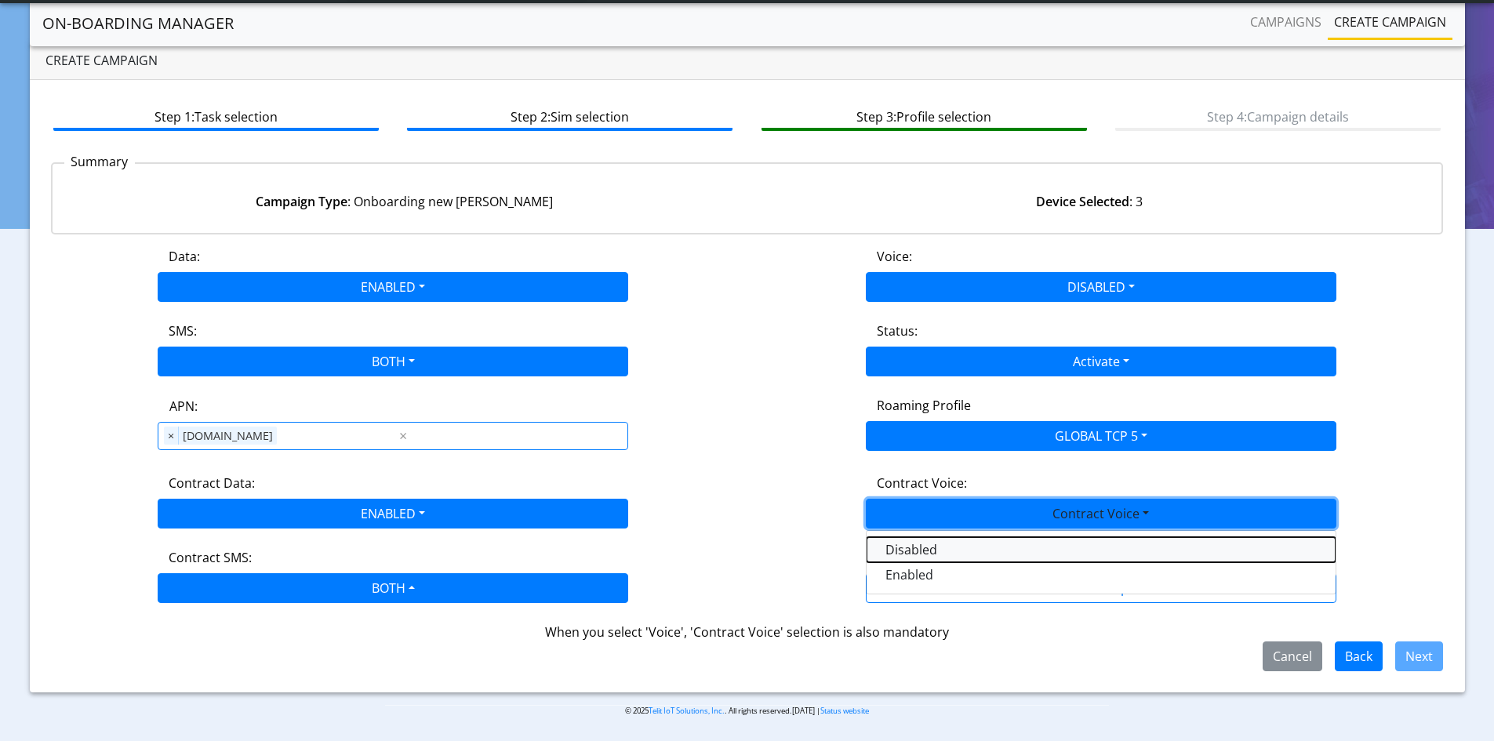
click at [915, 555] on Voicedisabled-dropdown "Disabled" at bounding box center [1100, 549] width 469 height 25
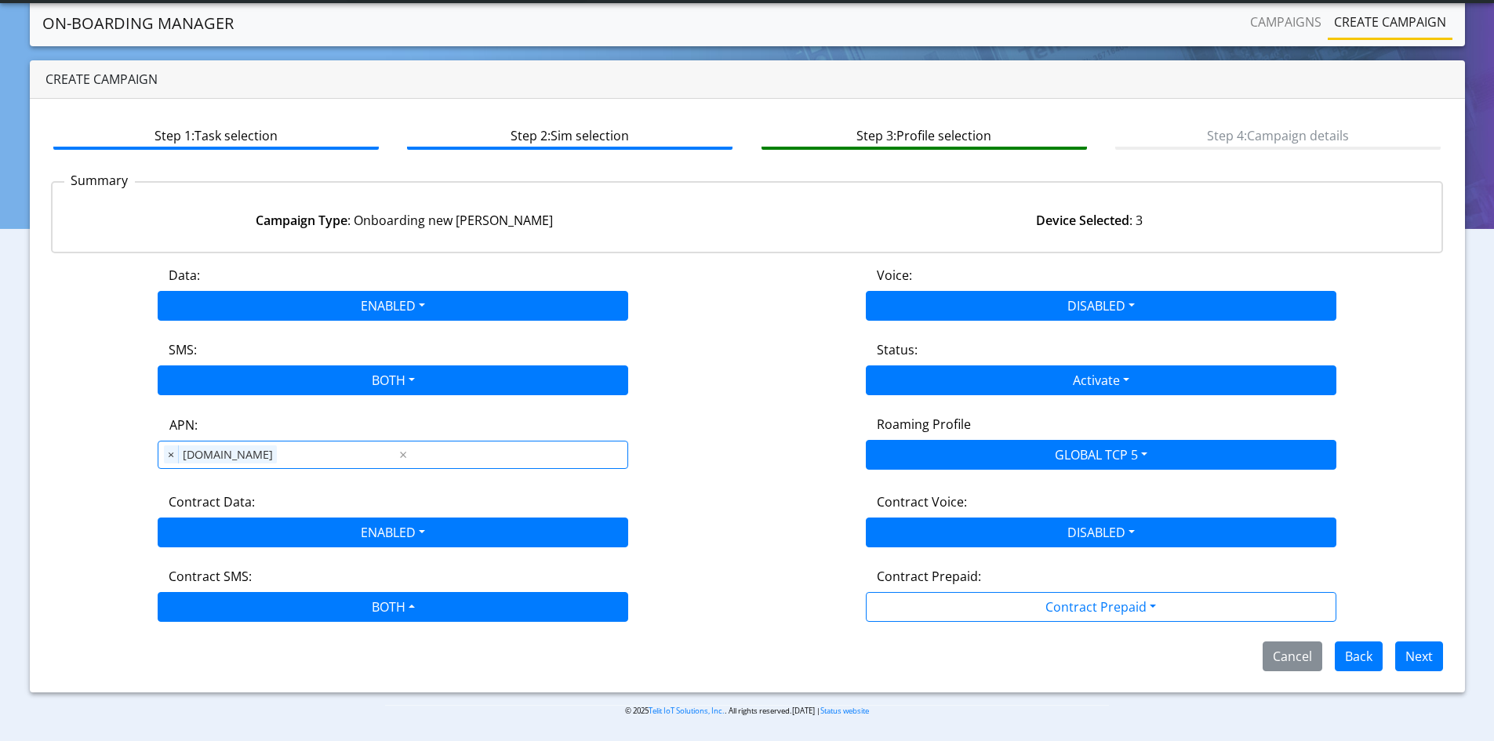
scroll to position [14, 0]
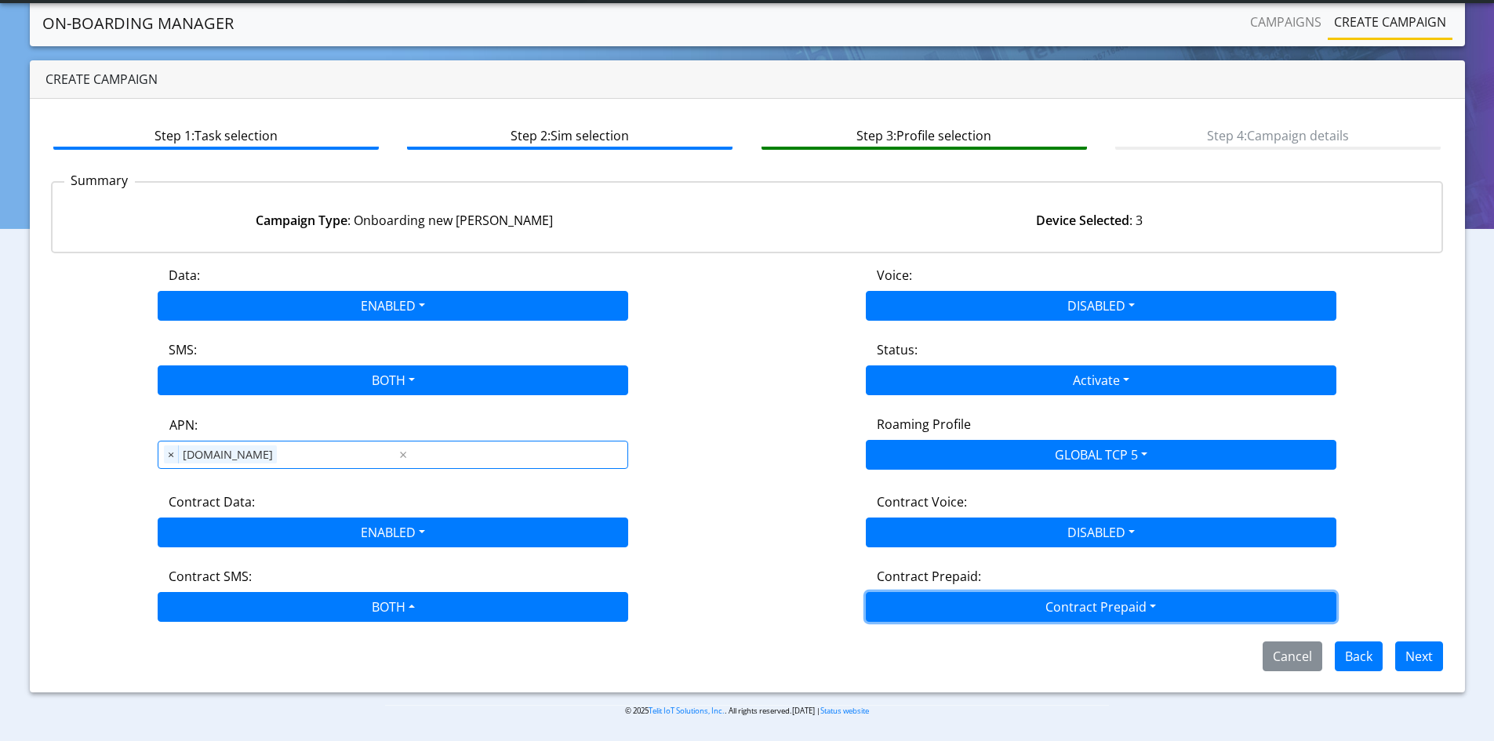
click at [1110, 604] on button "Contract Prepaid" at bounding box center [1101, 607] width 470 height 30
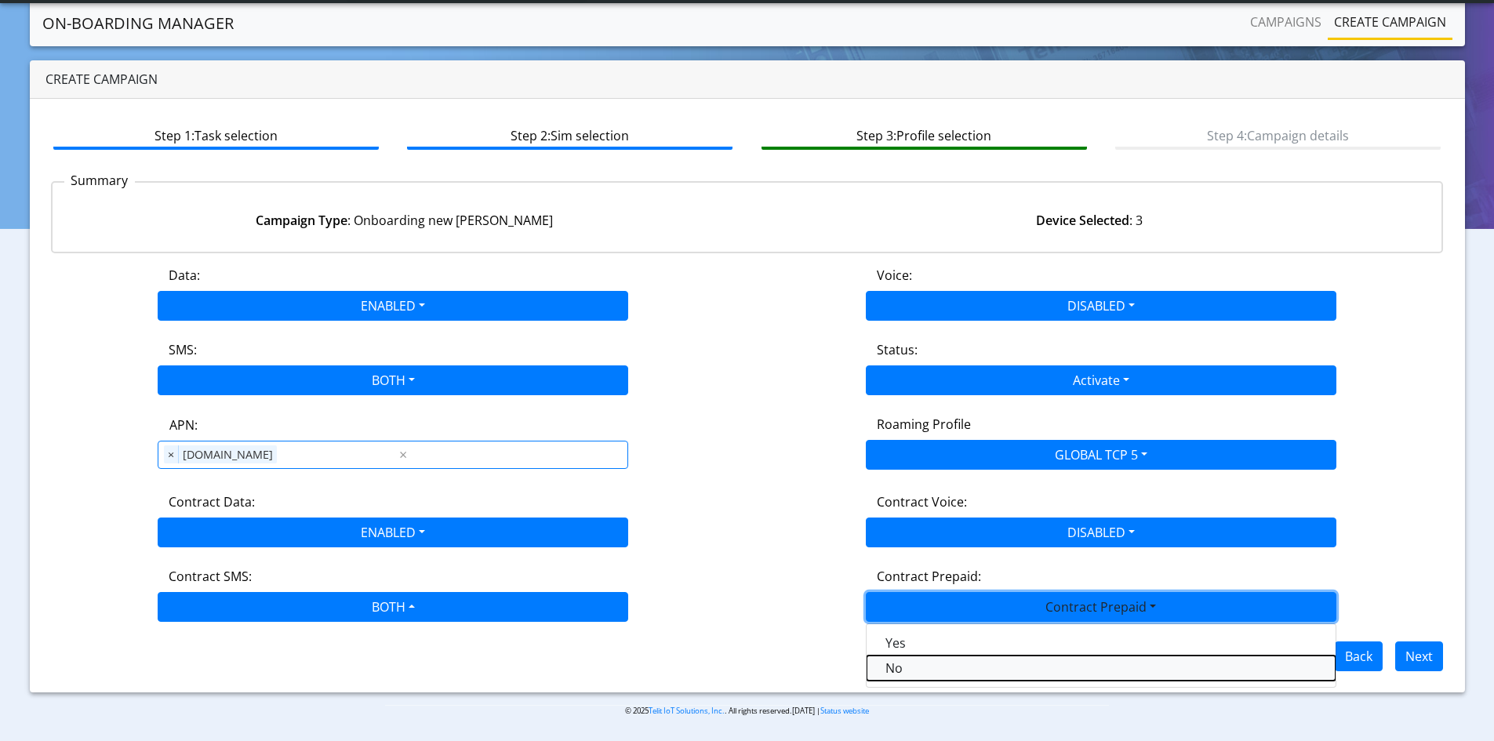
click at [912, 677] on Prepaidnotprepaid-dropdown "No" at bounding box center [1100, 668] width 469 height 25
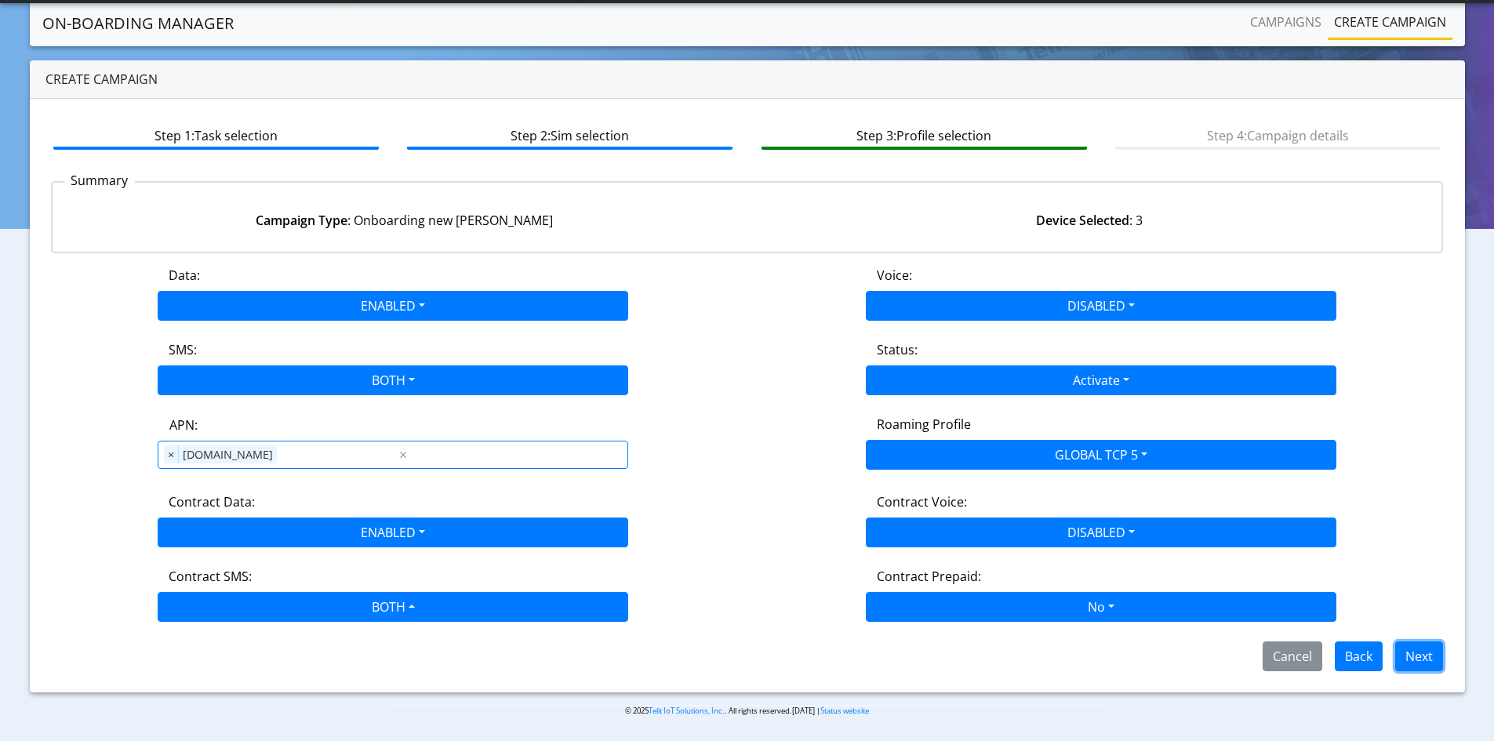
click at [1405, 650] on button "Next" at bounding box center [1419, 656] width 48 height 30
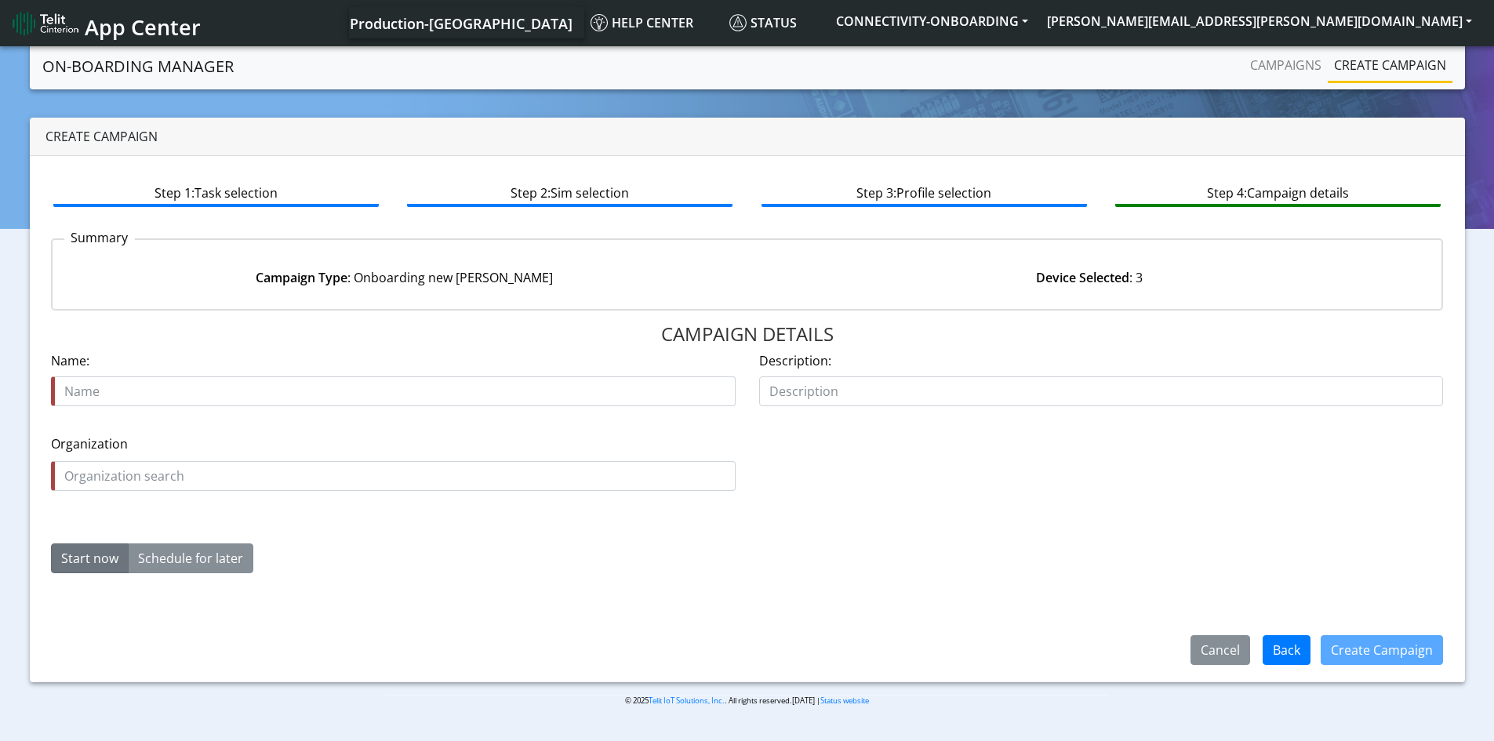
click at [478, 389] on input "text" at bounding box center [393, 391] width 685 height 30
type input "honeywell esim tcp5"
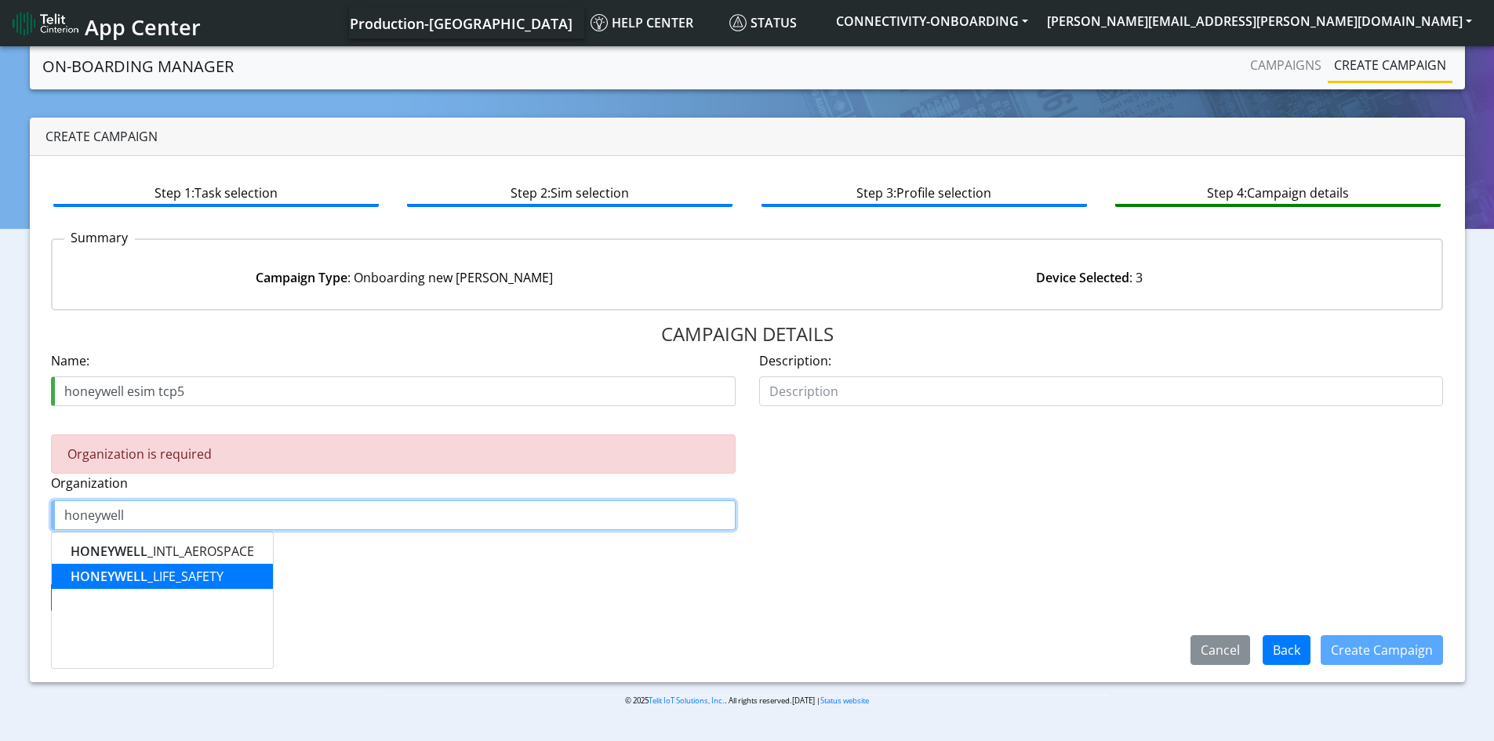
click at [227, 579] on button "HONEYWELL _LIFE_SAFETY" at bounding box center [162, 576] width 221 height 25
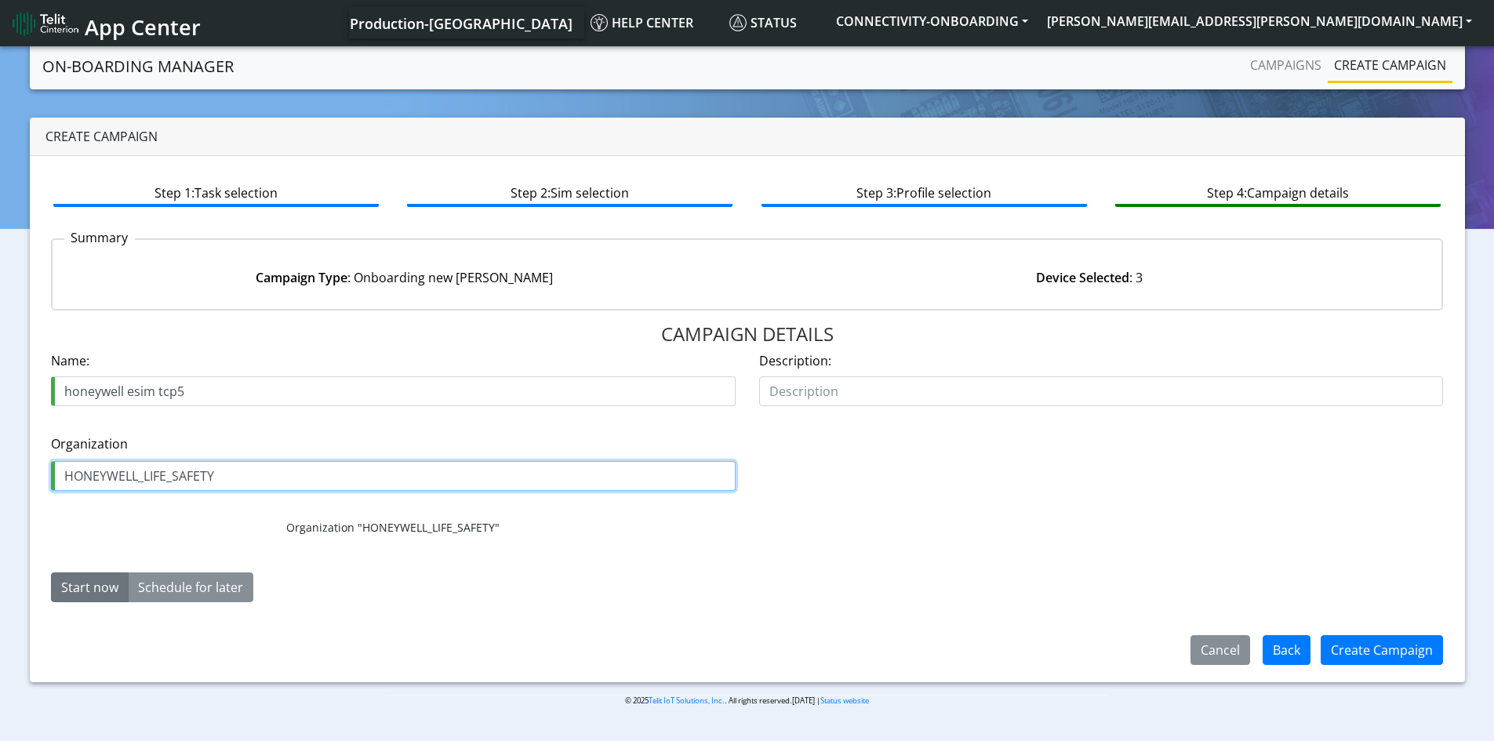
type input "HONEYWELL_LIFE_SAFETY"
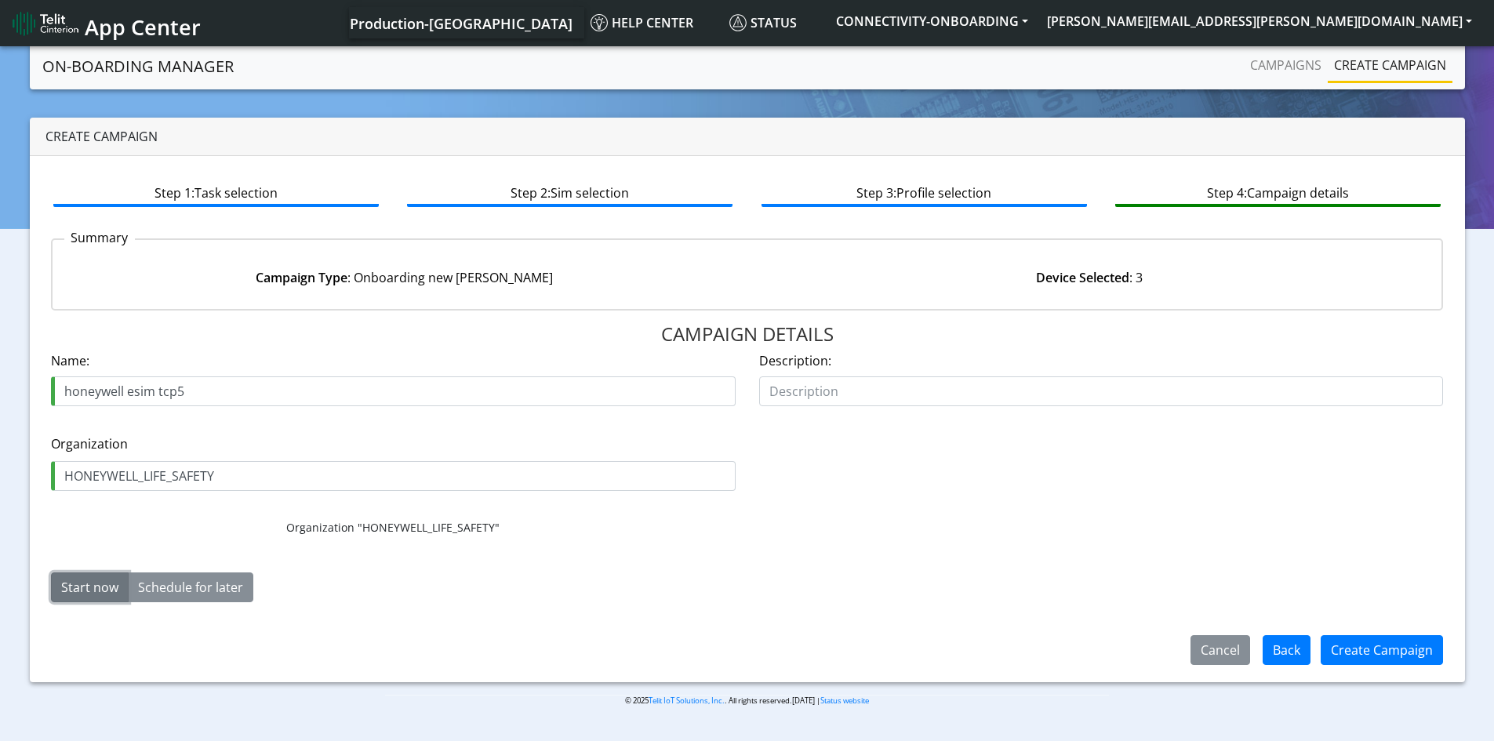
click at [72, 581] on button "Start now" at bounding box center [90, 587] width 78 height 30
click at [1382, 645] on button "Create Campaign" at bounding box center [1381, 650] width 122 height 30
